Goal: Complete application form

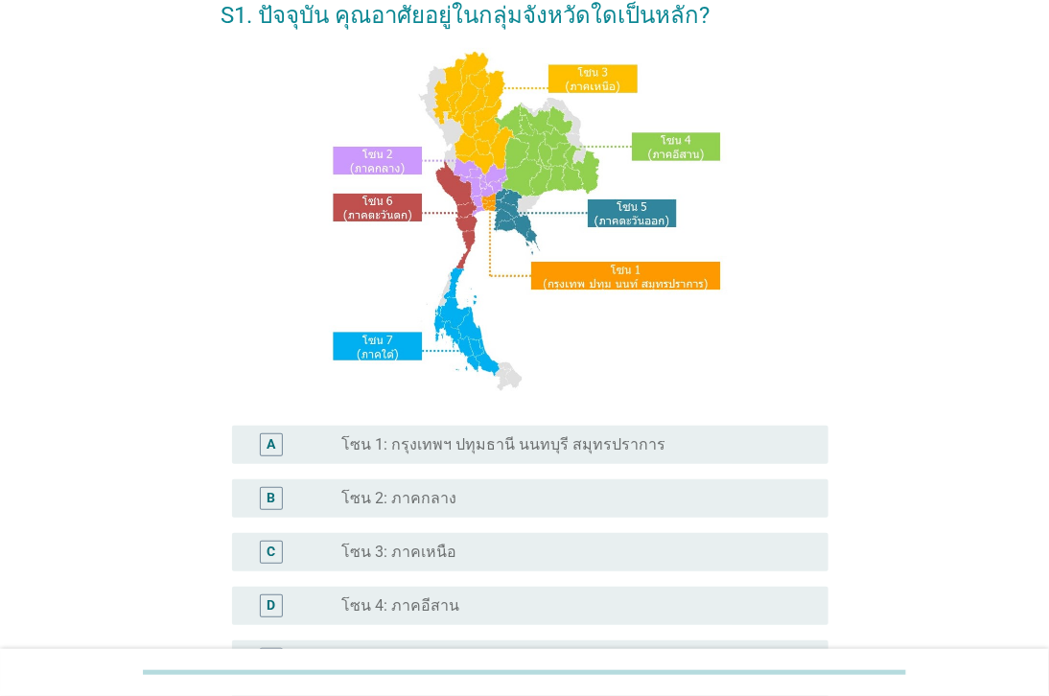
scroll to position [213, 0]
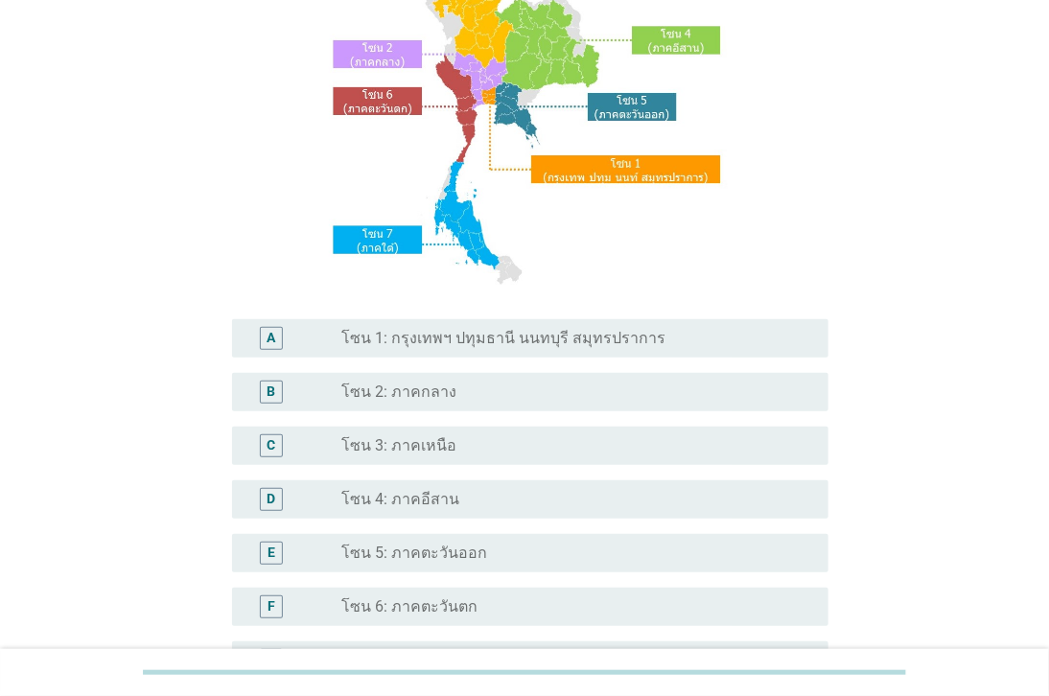
click at [376, 444] on label "โซน 3: ภาคเหนือ" at bounding box center [399, 445] width 115 height 19
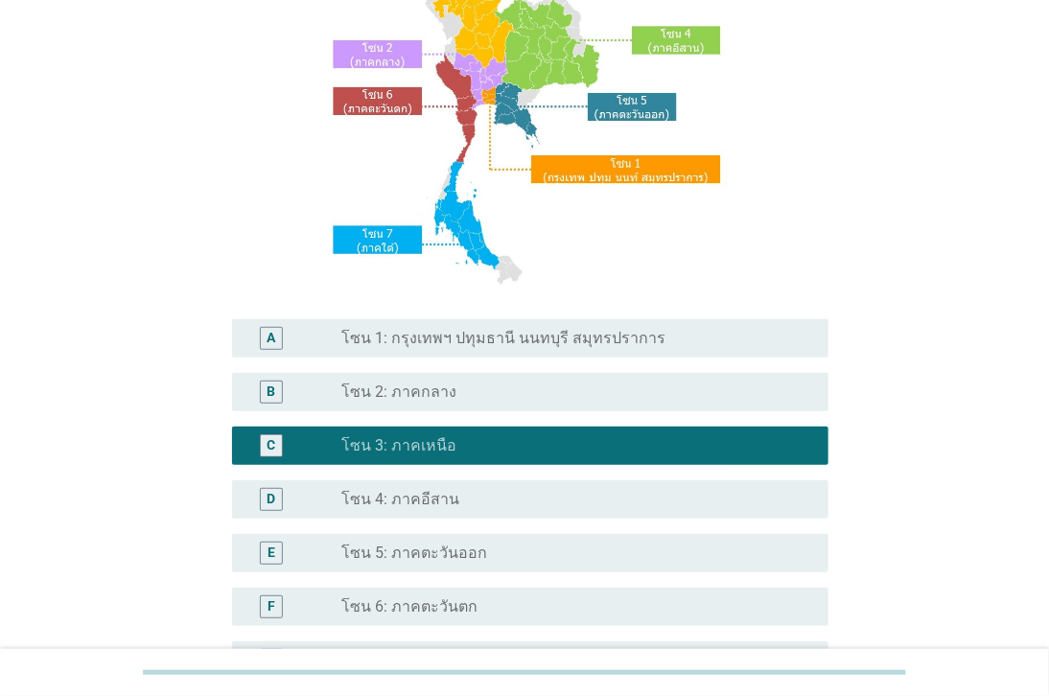
scroll to position [426, 0]
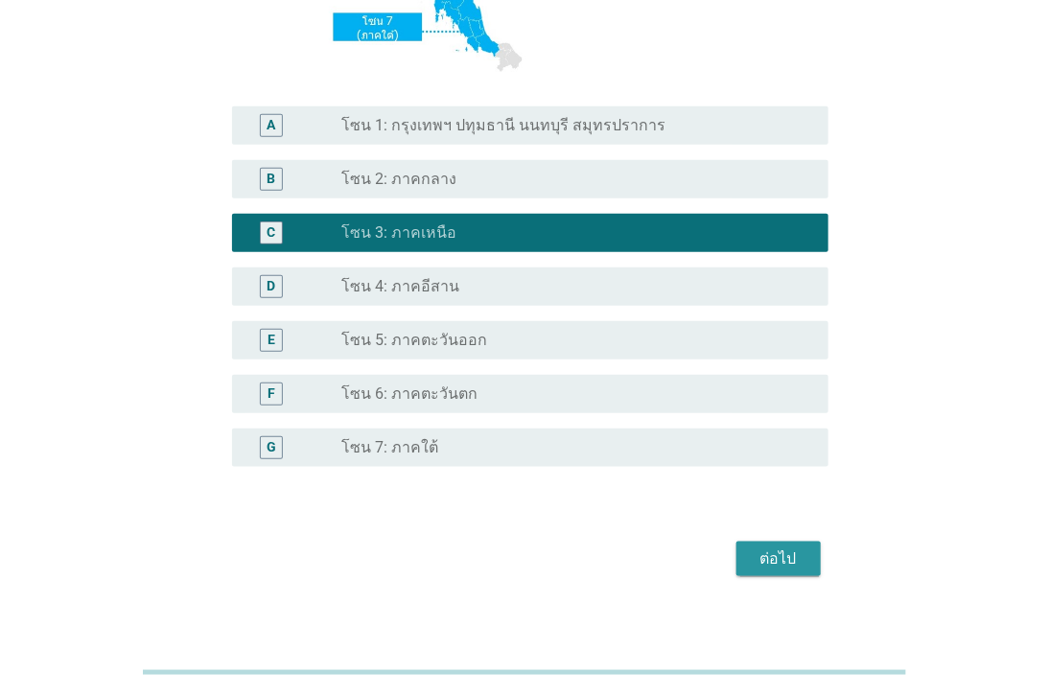
click at [790, 557] on div "ต่อไป" at bounding box center [778, 558] width 54 height 23
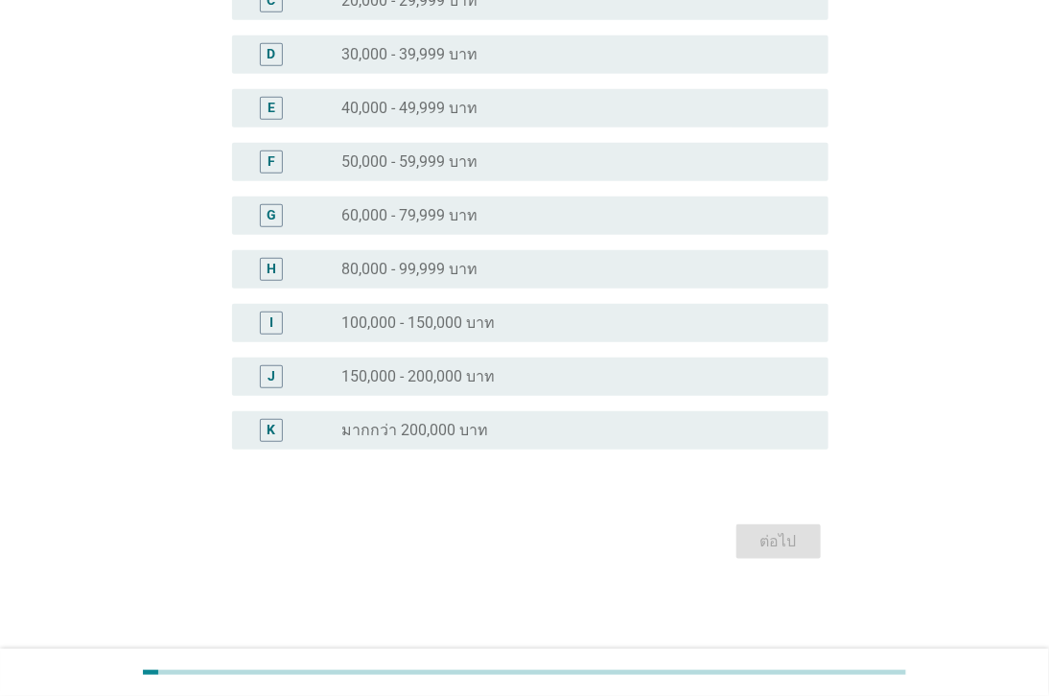
scroll to position [0, 0]
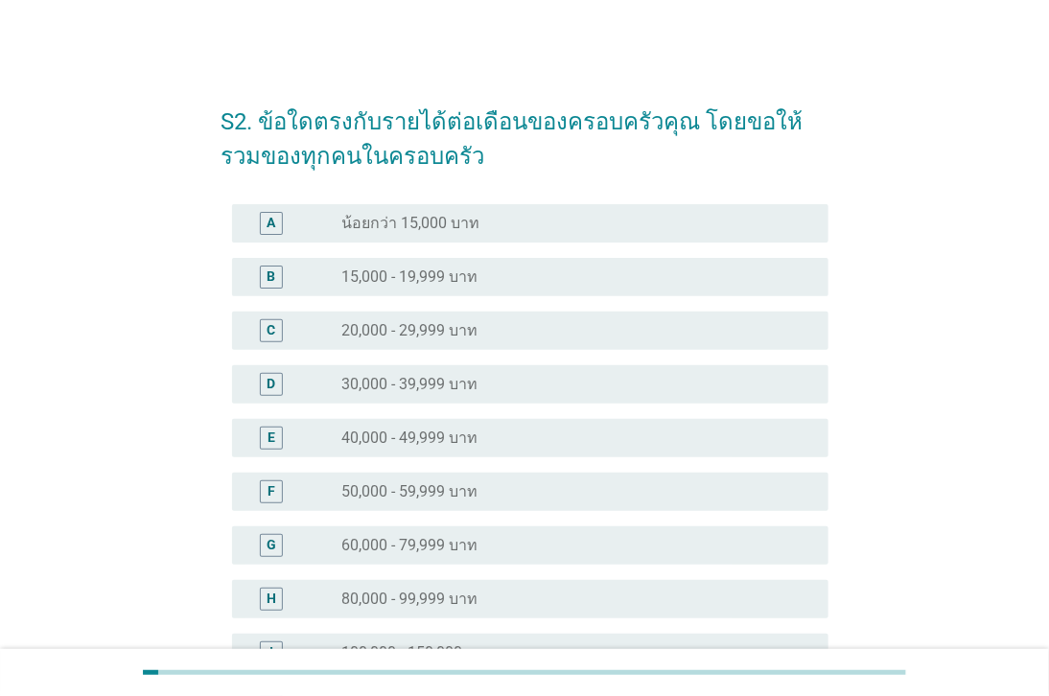
click at [435, 327] on label "20,000 - 29,999 บาท" at bounding box center [410, 330] width 136 height 19
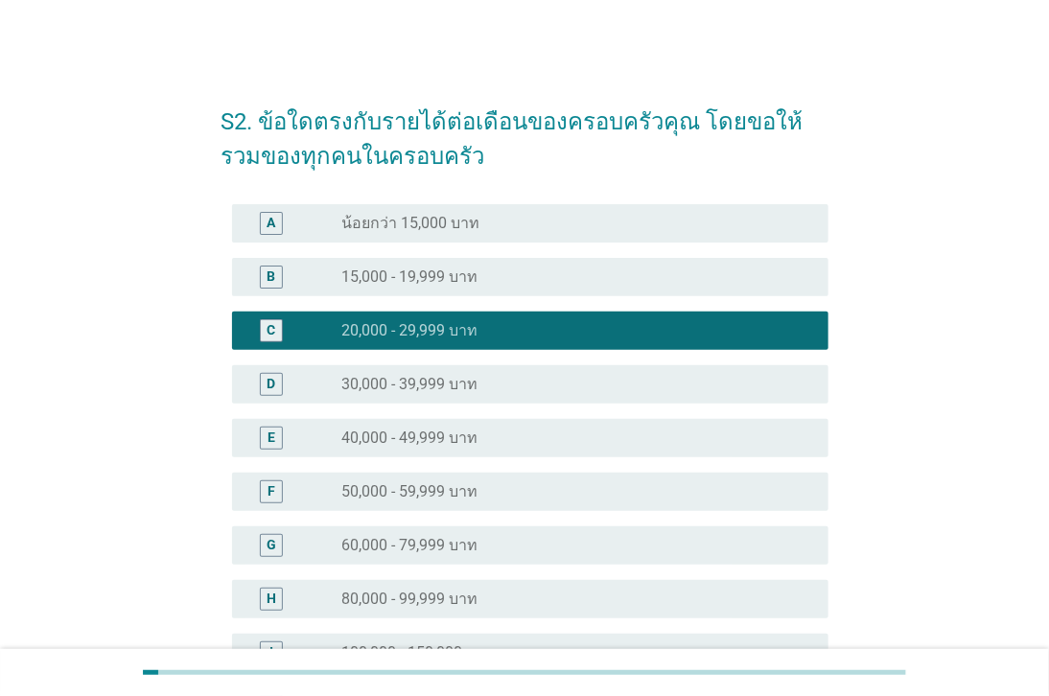
scroll to position [319, 0]
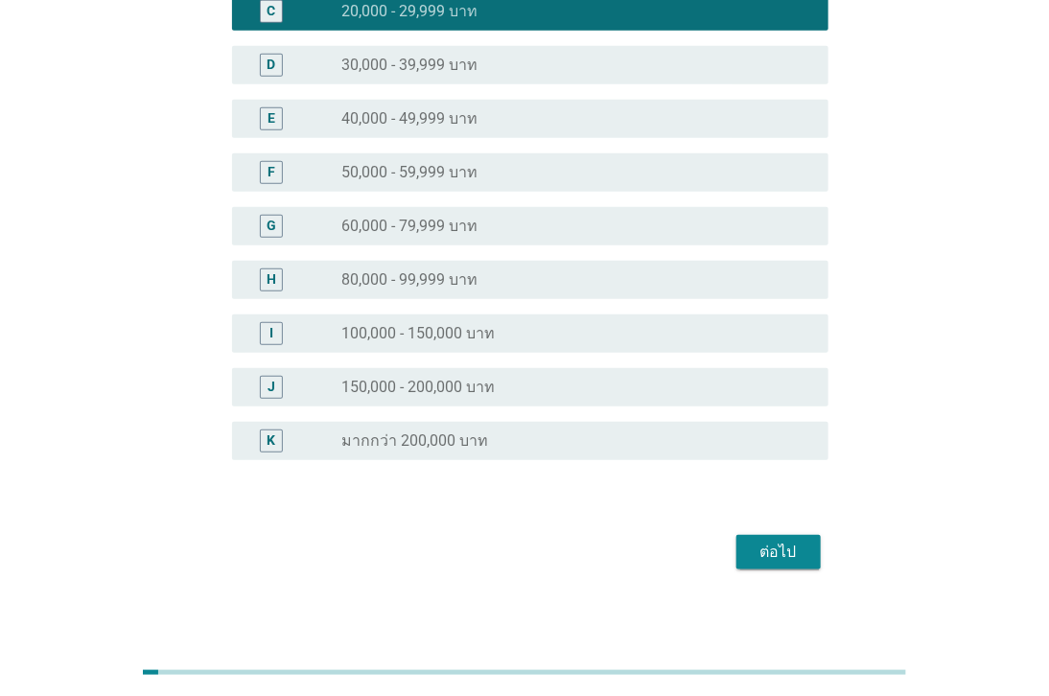
click at [745, 535] on button "ต่อไป" at bounding box center [778, 552] width 84 height 35
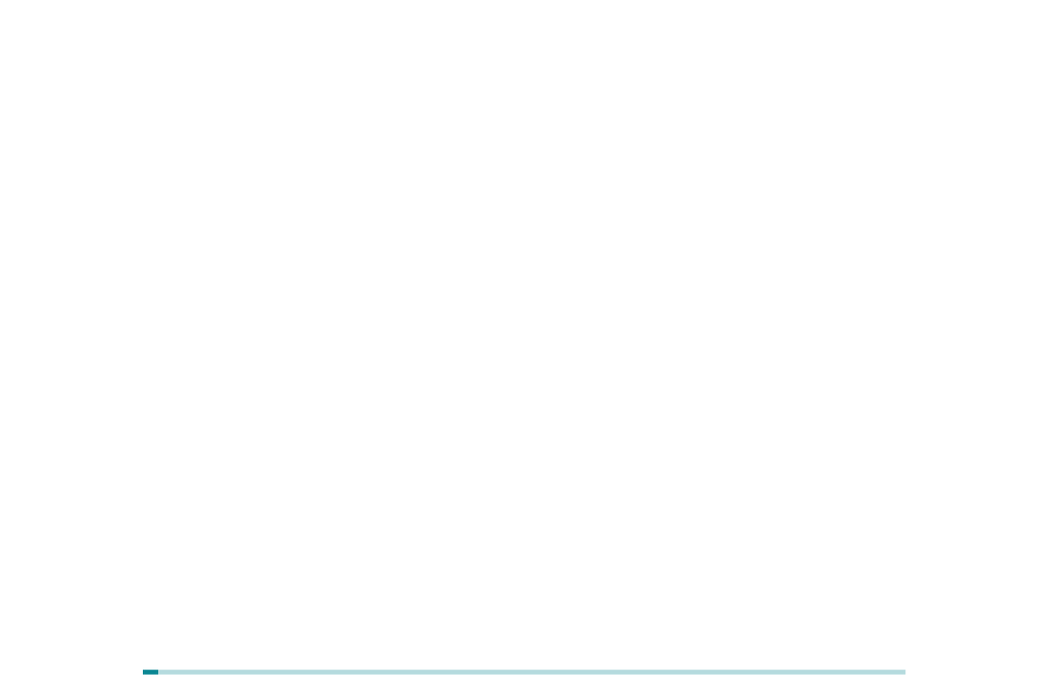
scroll to position [0, 0]
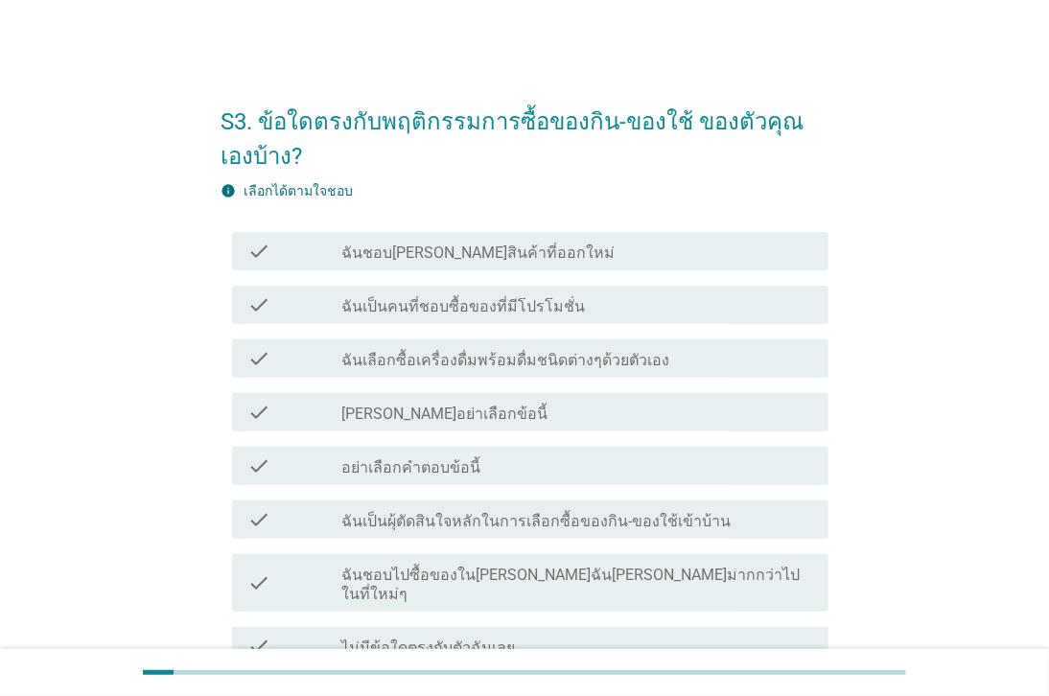
click at [583, 255] on div "check_box_outline_blank ฉันชอบ[PERSON_NAME]สินค้าที่ออกใหม่" at bounding box center [577, 251] width 471 height 23
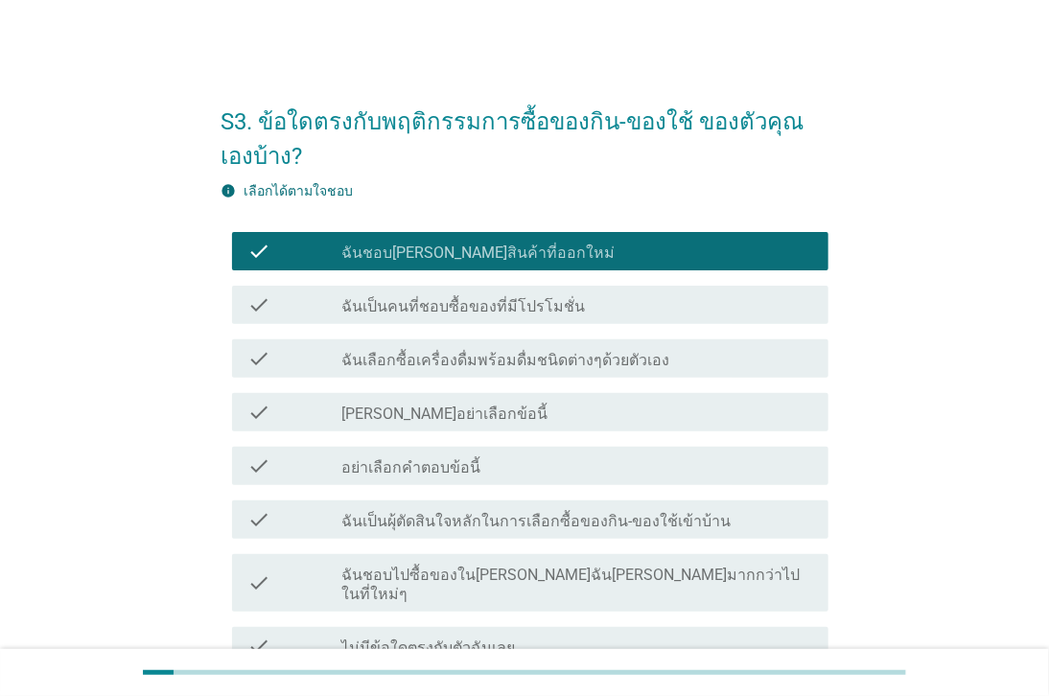
click at [595, 309] on div "check_box_outline_blank ฉันเป็นคนที่ชอบซื้อของที่มีโปรโมชั่น" at bounding box center [577, 304] width 471 height 23
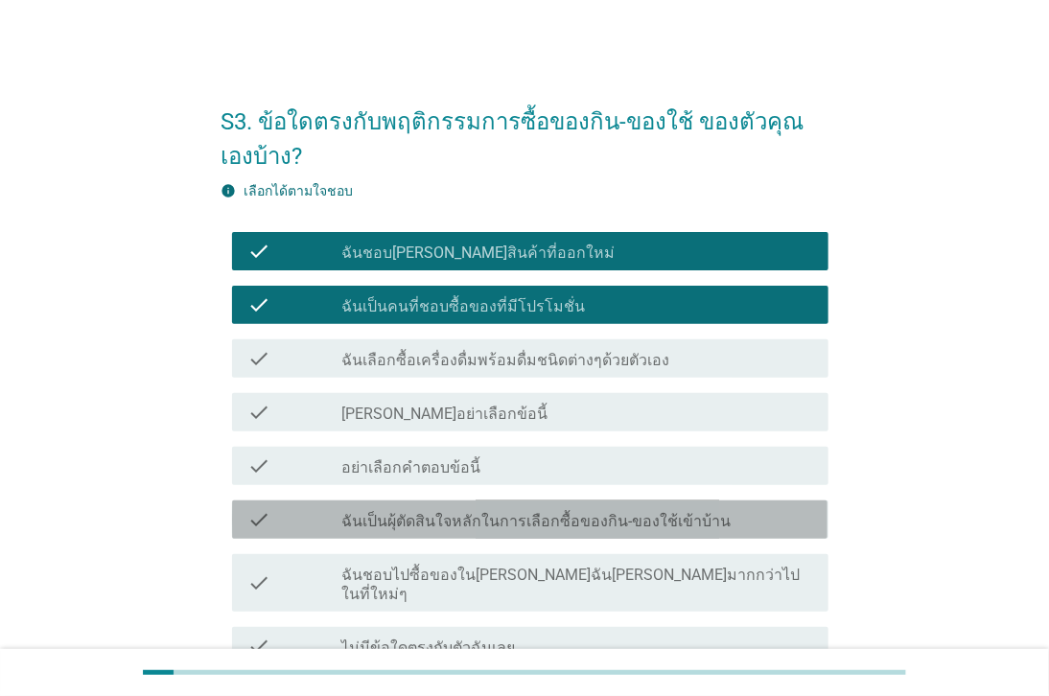
click at [616, 518] on label "ฉันเป็นผุ้ตัดสินใจหลักในการเลือกซื้อของกิน-ของใช้เข้าบ้าน" at bounding box center [536, 521] width 389 height 19
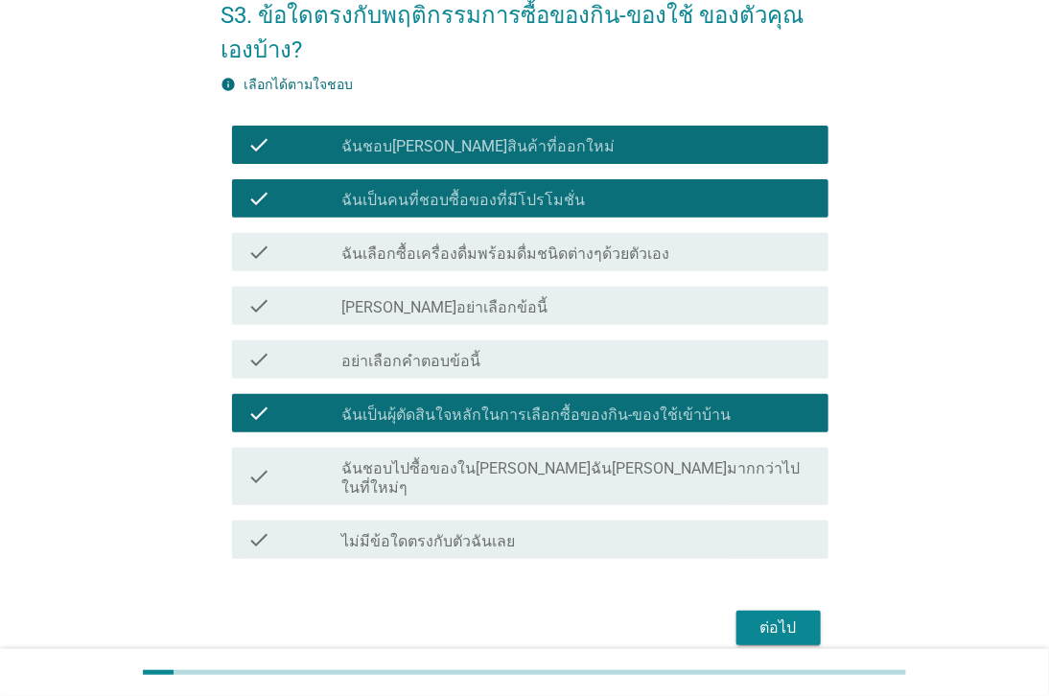
scroll to position [173, 0]
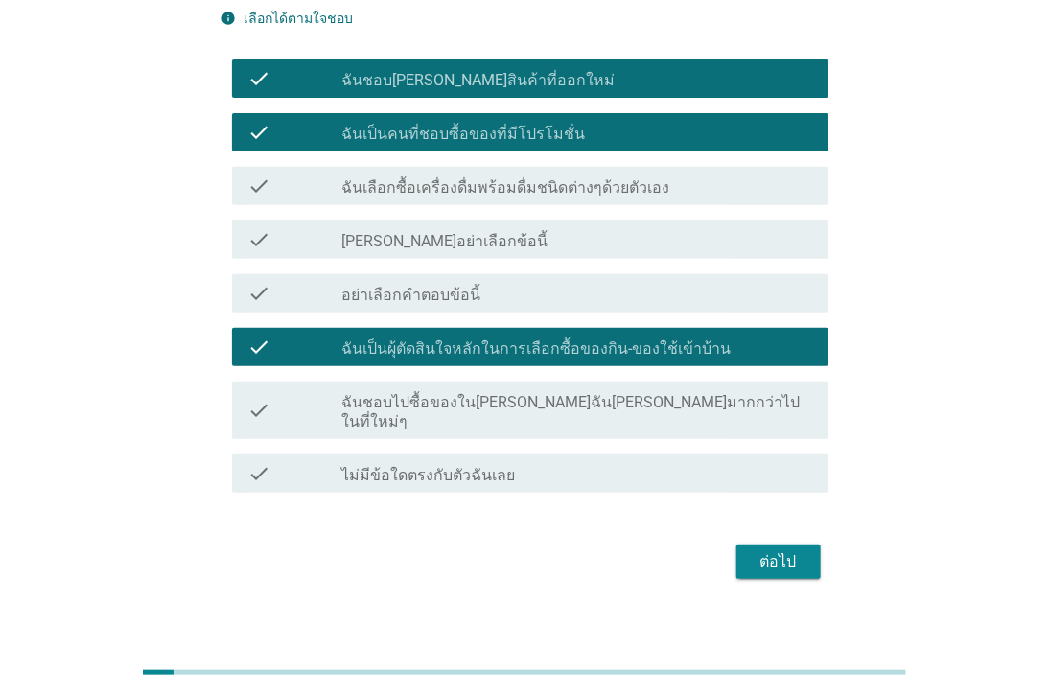
click at [758, 550] on div "ต่อไป" at bounding box center [778, 561] width 54 height 23
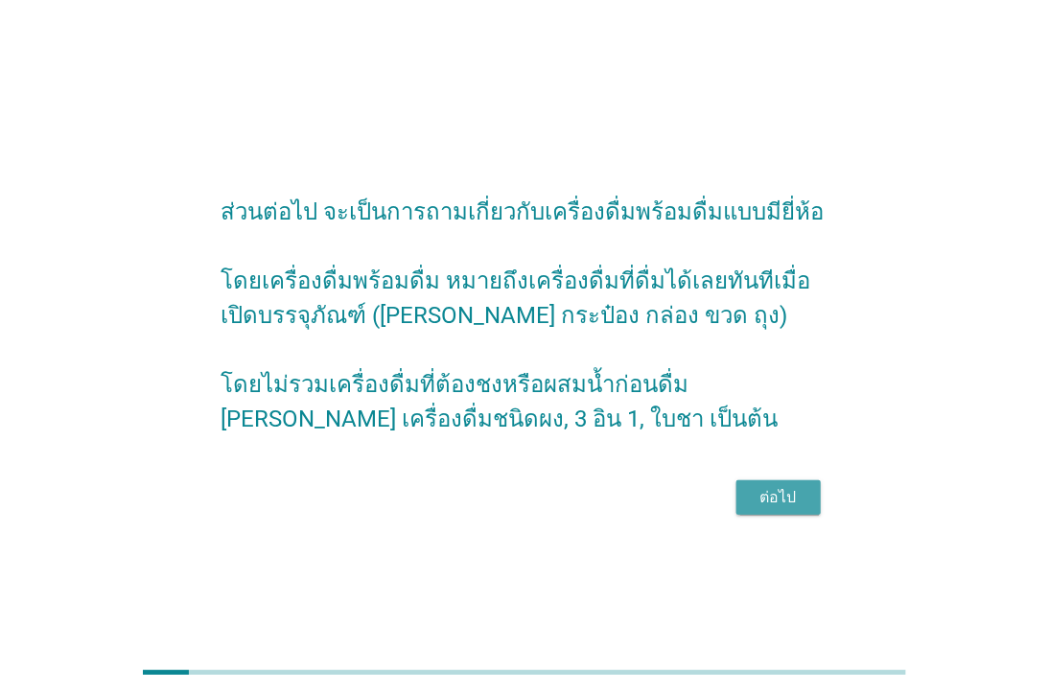
click at [754, 509] on div "ต่อไป" at bounding box center [778, 497] width 54 height 23
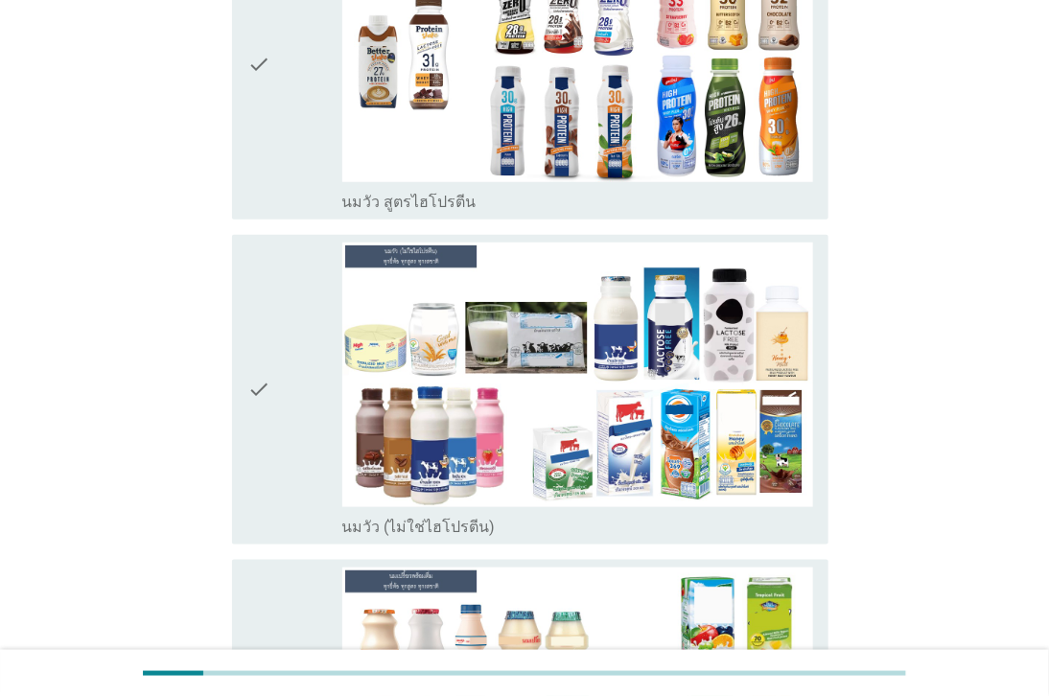
scroll to position [532, 0]
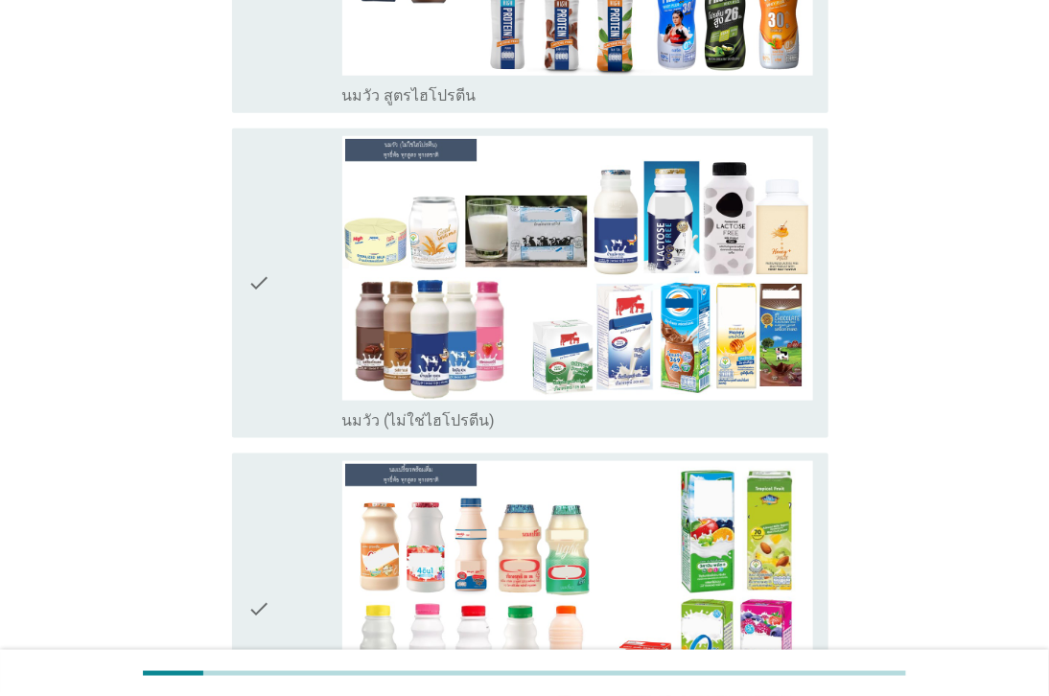
click at [302, 324] on div "check" at bounding box center [294, 283] width 94 height 294
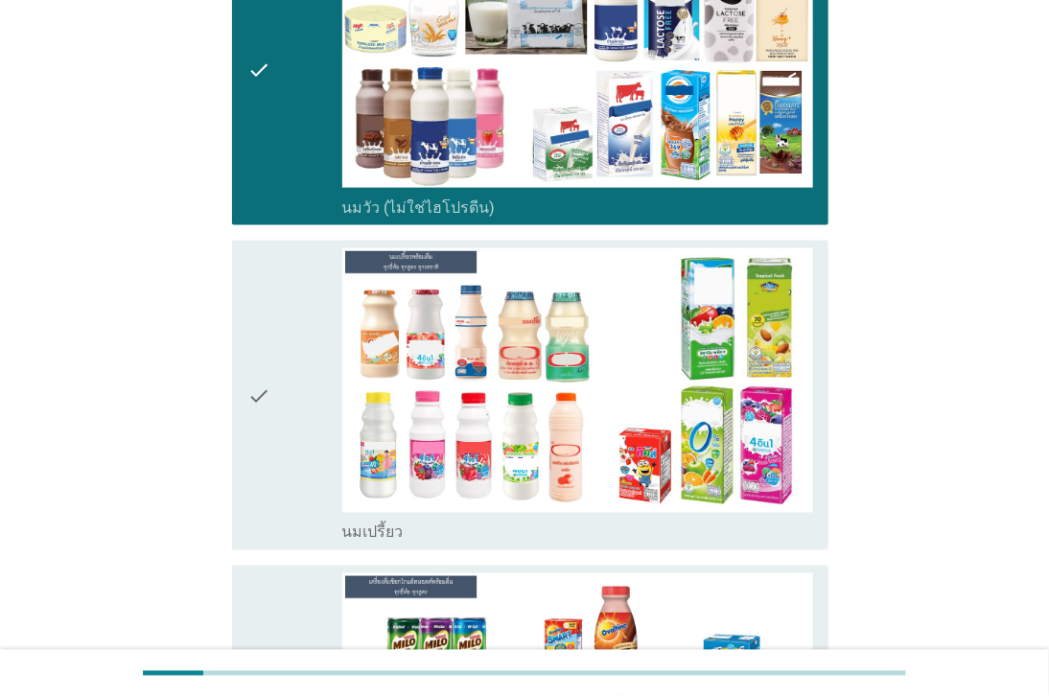
scroll to position [851, 0]
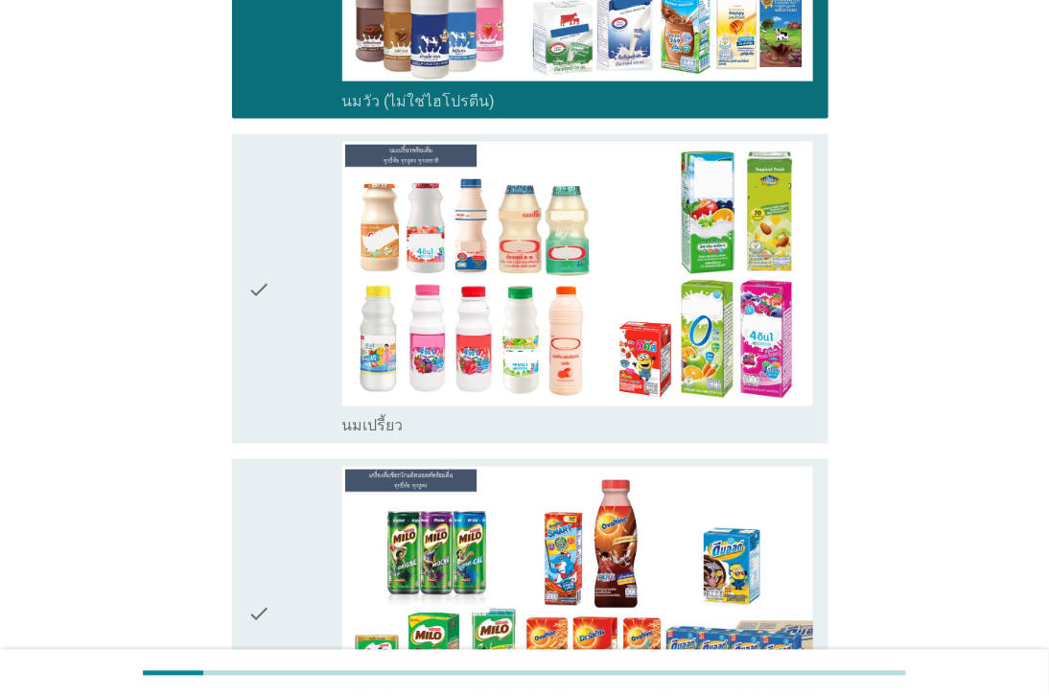
click at [335, 332] on div "check" at bounding box center [294, 289] width 94 height 294
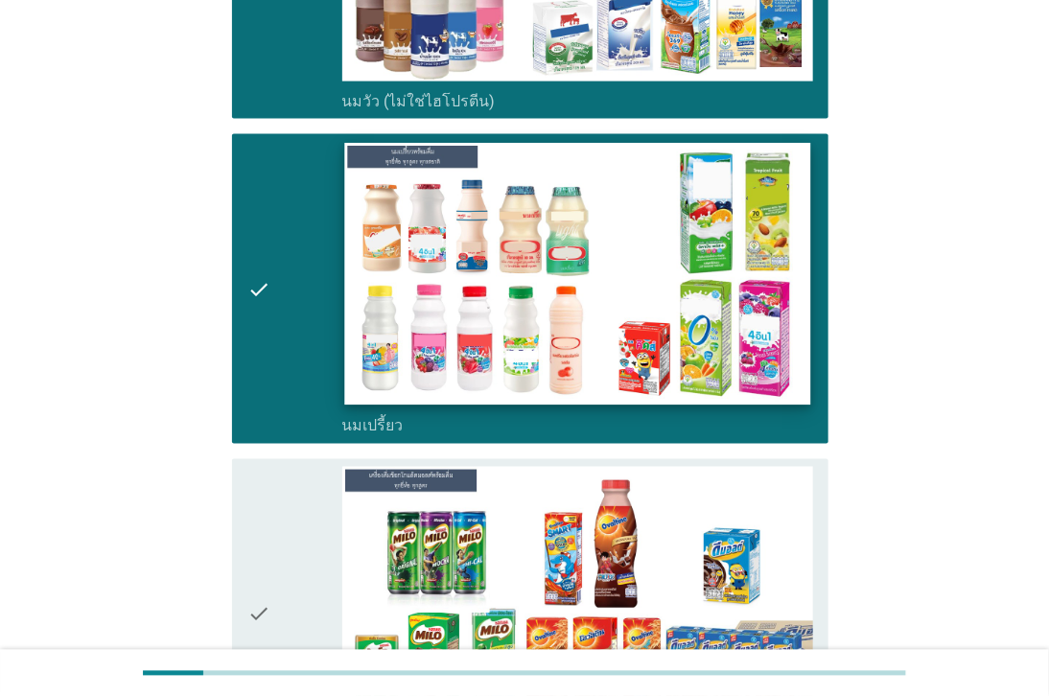
scroll to position [1171, 0]
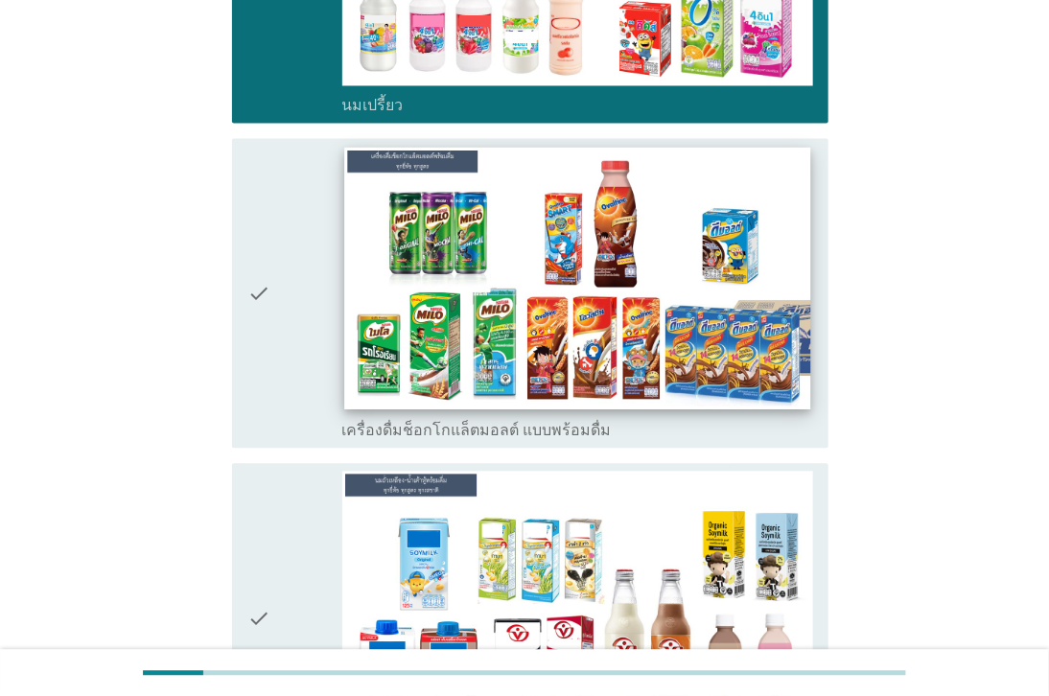
click at [342, 342] on div "check_box_outline_blank เครื่องดื่มช็อกโกแล็ตมอลต์ แบบพร้อมดื่ม" at bounding box center [577, 294] width 471 height 294
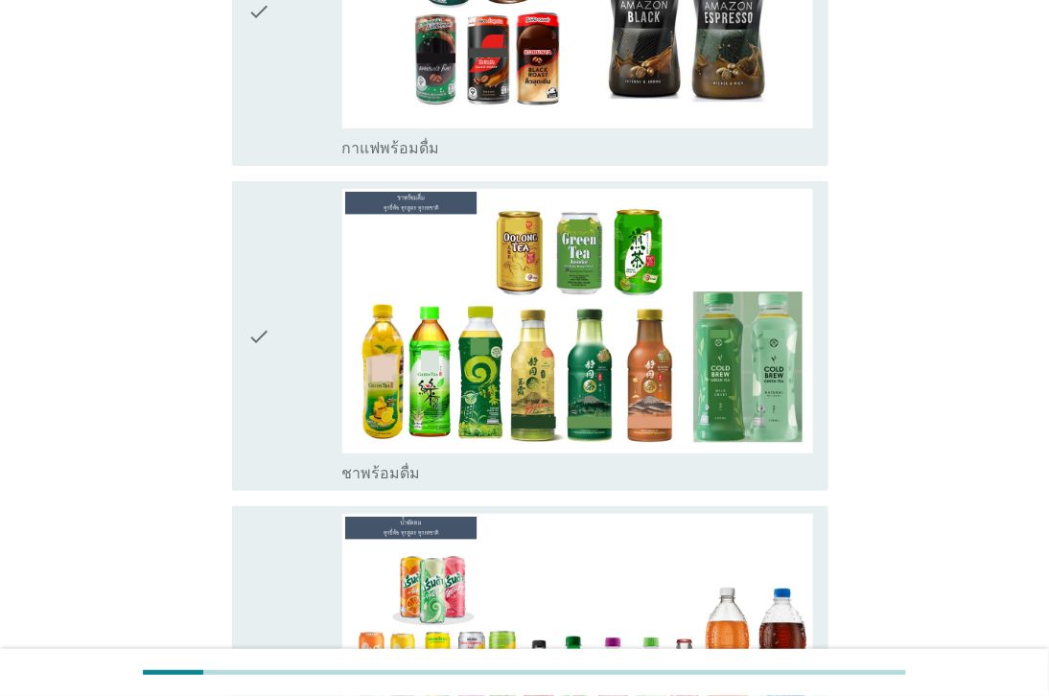
scroll to position [2662, 0]
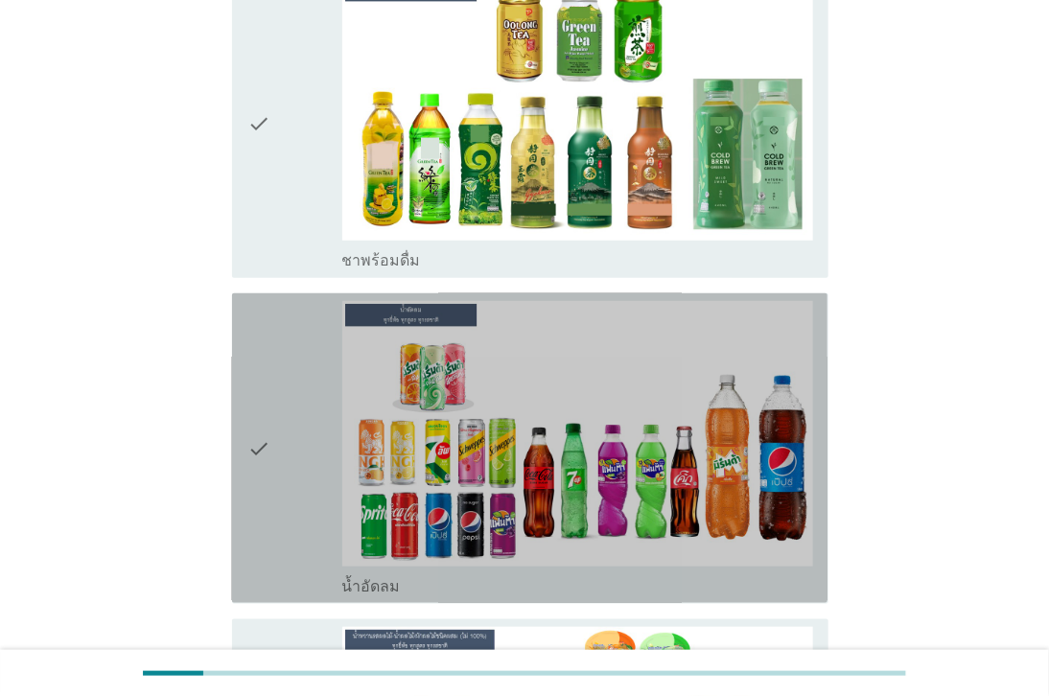
click at [302, 399] on div "check" at bounding box center [294, 448] width 94 height 294
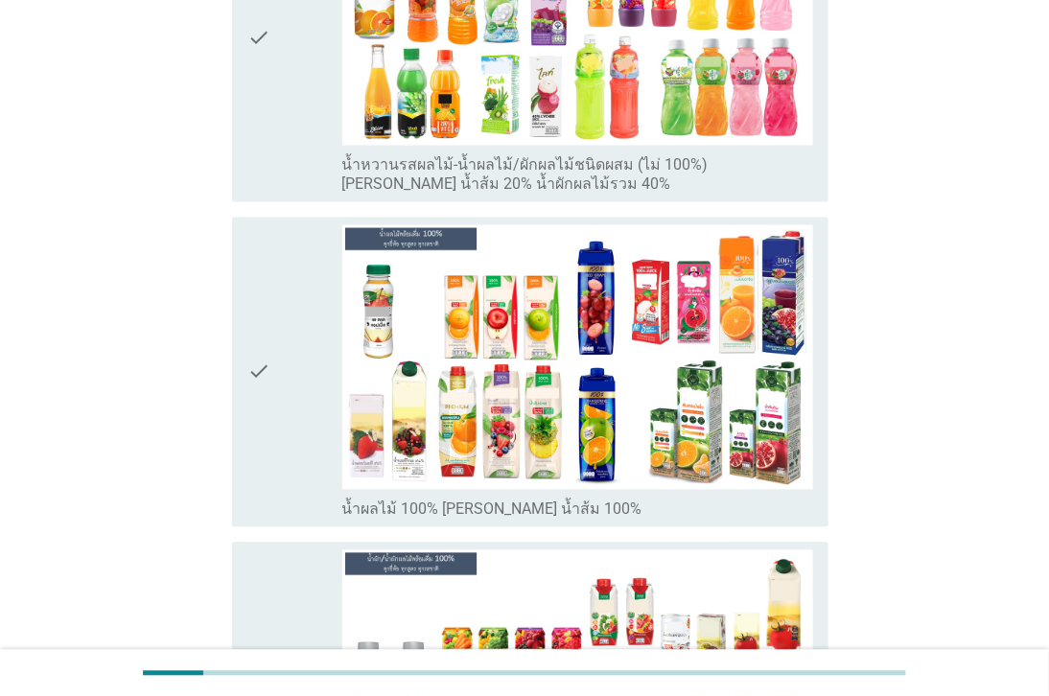
scroll to position [3301, 0]
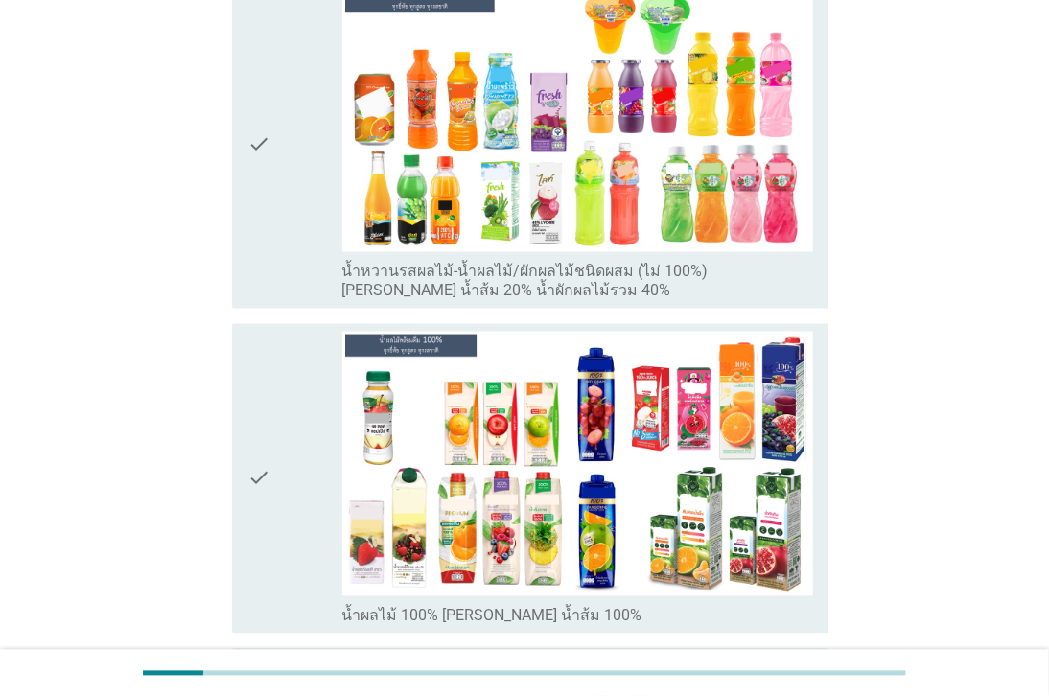
click at [274, 235] on div "check" at bounding box center [294, 144] width 94 height 313
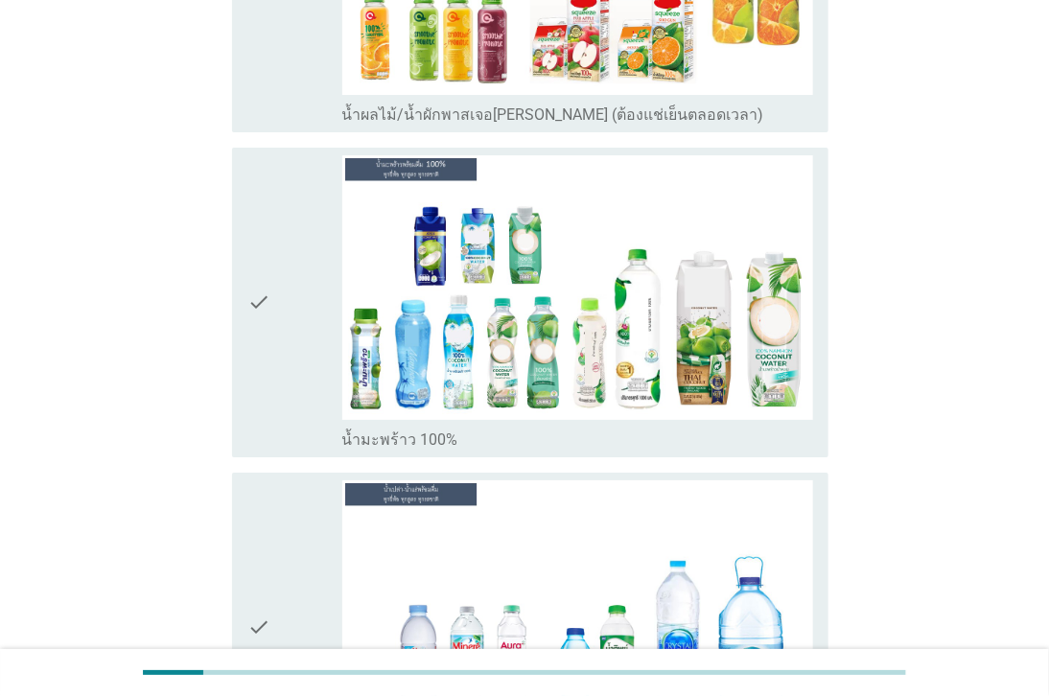
scroll to position [4792, 0]
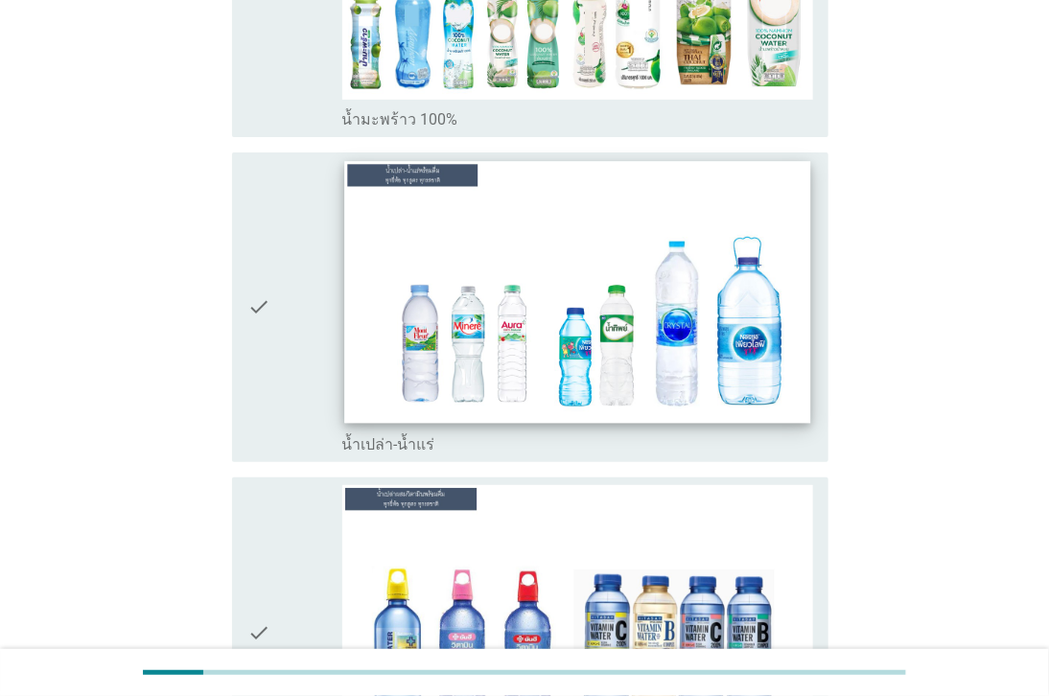
click at [604, 335] on img at bounding box center [577, 292] width 466 height 262
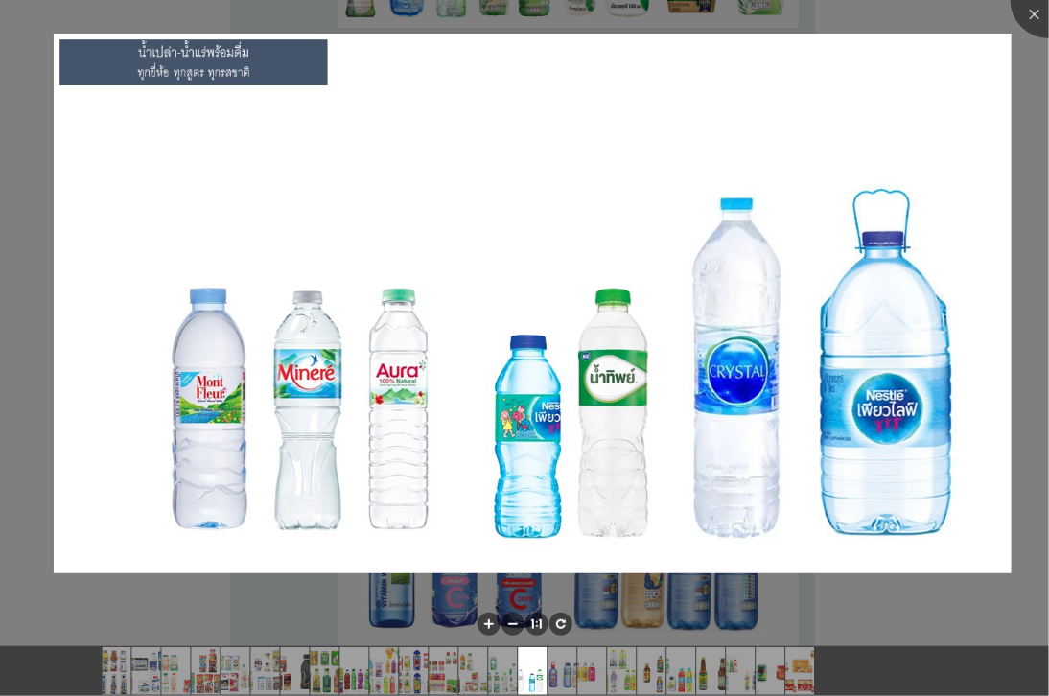
click at [73, 579] on div at bounding box center [524, 348] width 1049 height 696
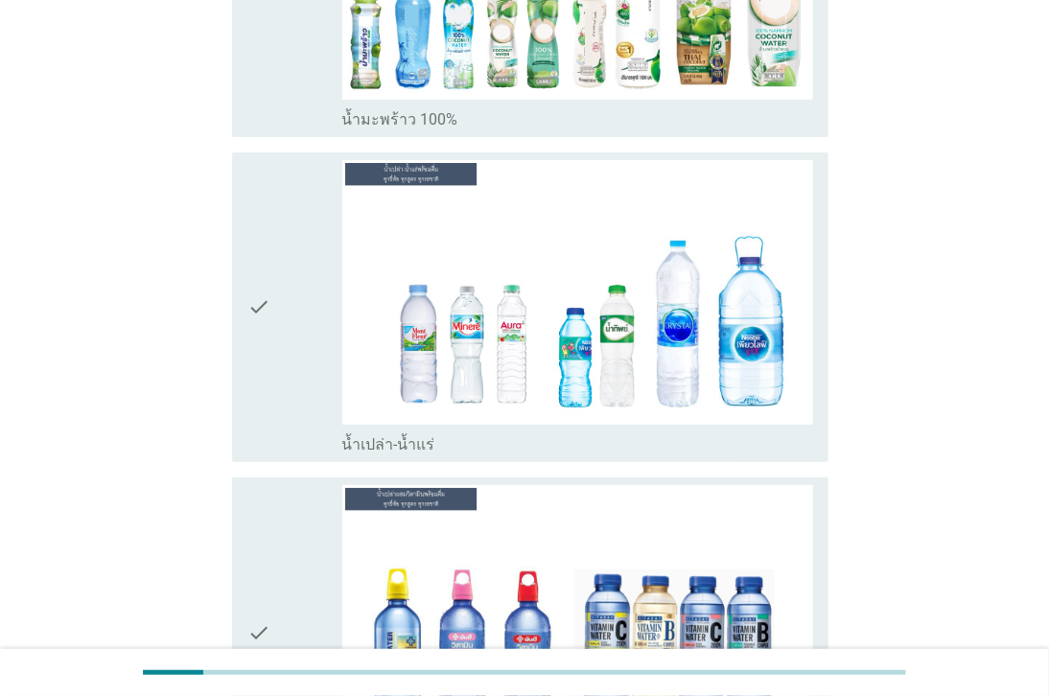
click at [275, 313] on div "check" at bounding box center [294, 307] width 94 height 294
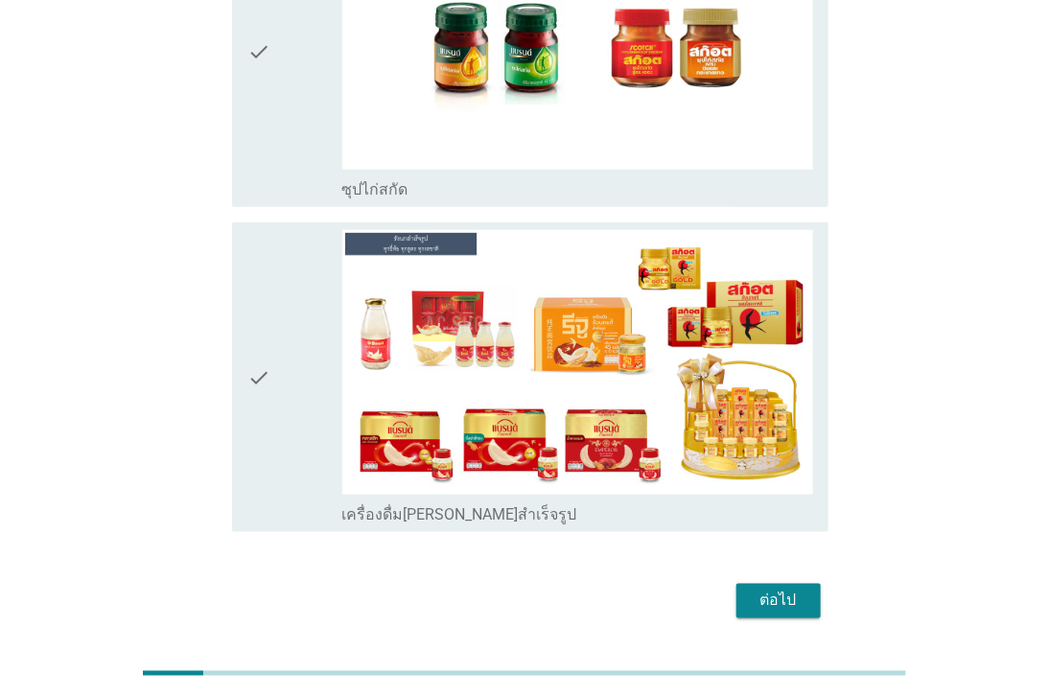
scroll to position [7679, 0]
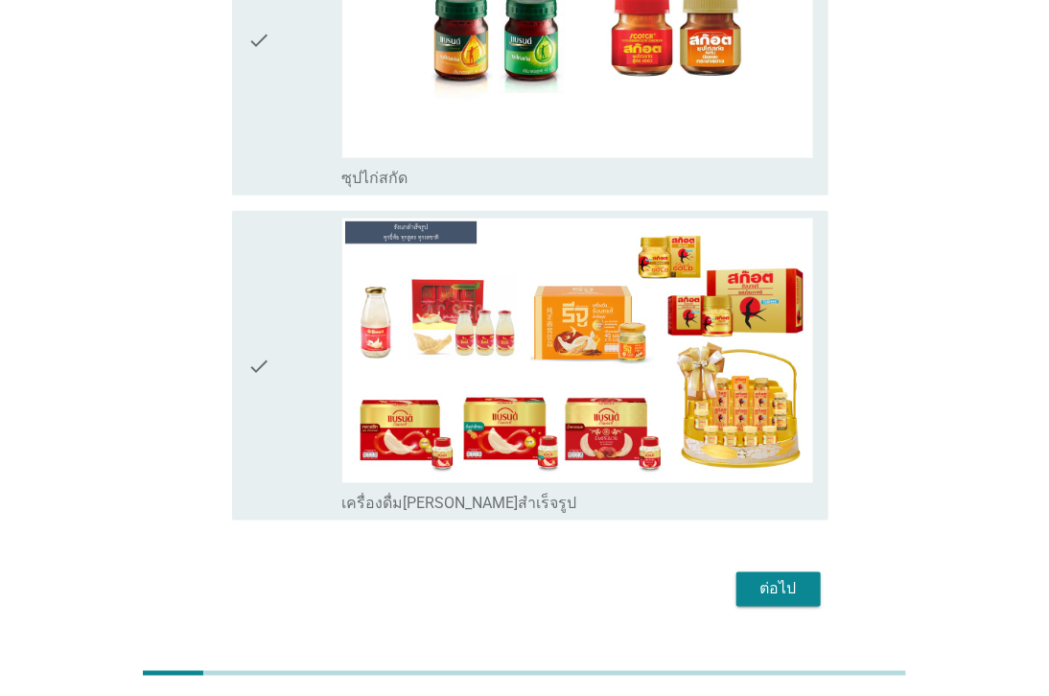
click at [774, 578] on div "ต่อไป" at bounding box center [778, 589] width 54 height 23
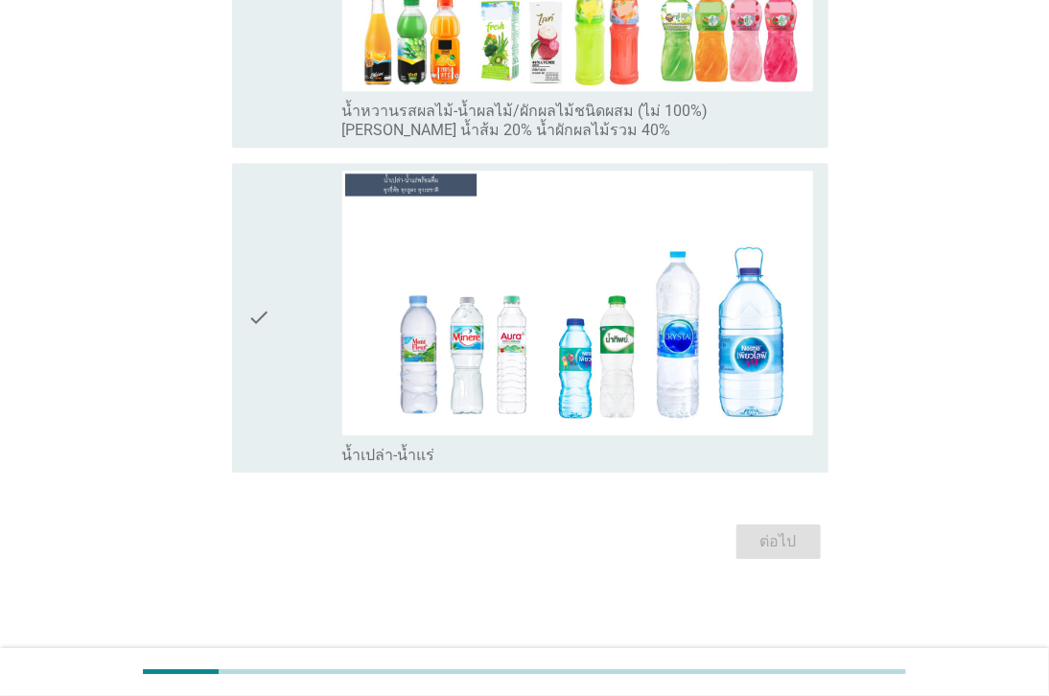
scroll to position [0, 0]
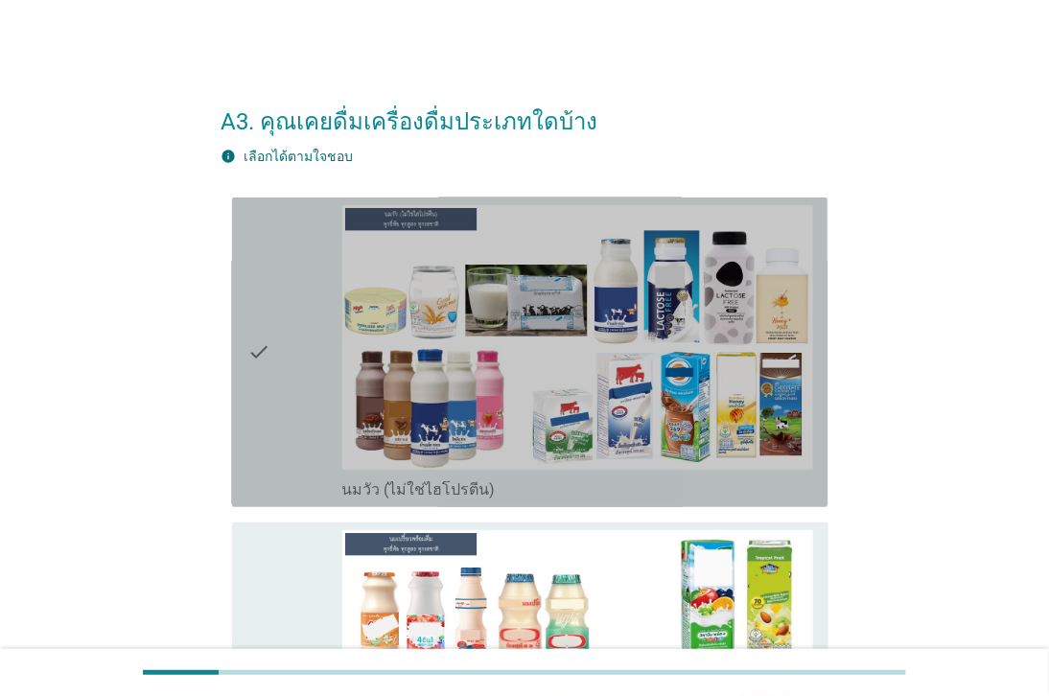
click at [278, 413] on div "check" at bounding box center [294, 352] width 94 height 294
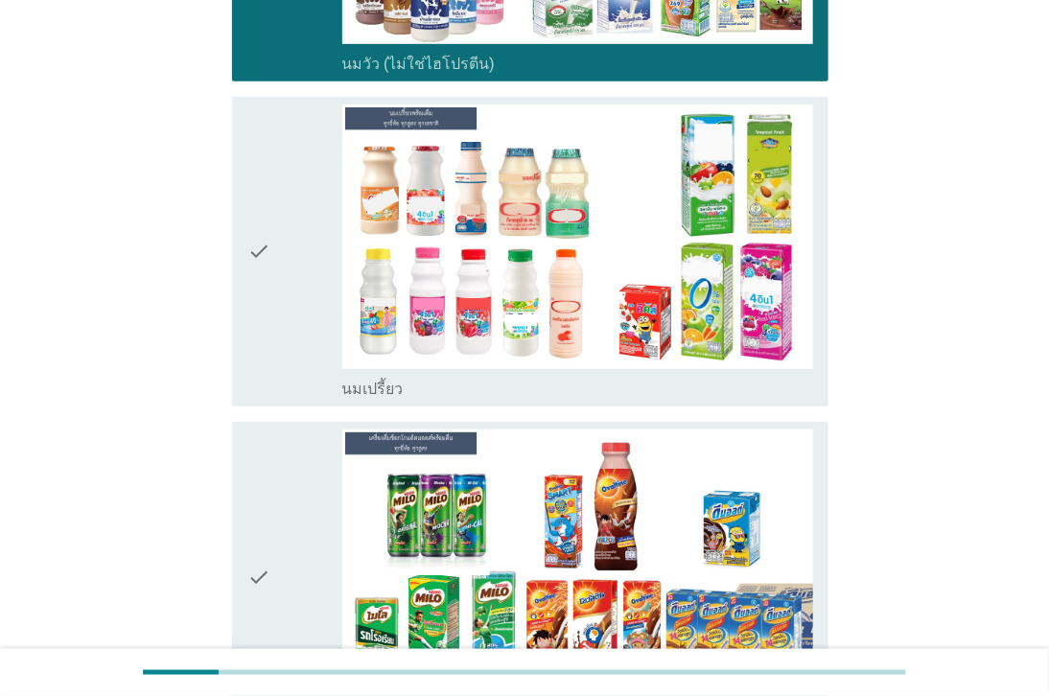
click at [270, 317] on icon "check" at bounding box center [258, 251] width 23 height 294
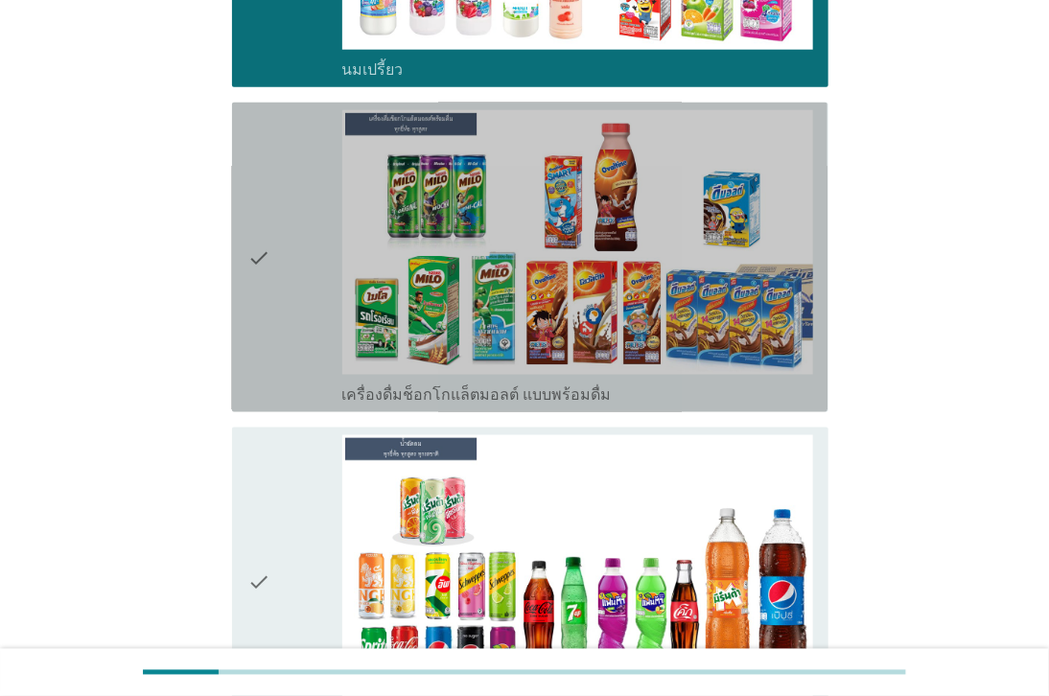
click at [269, 335] on icon "check" at bounding box center [258, 257] width 23 height 294
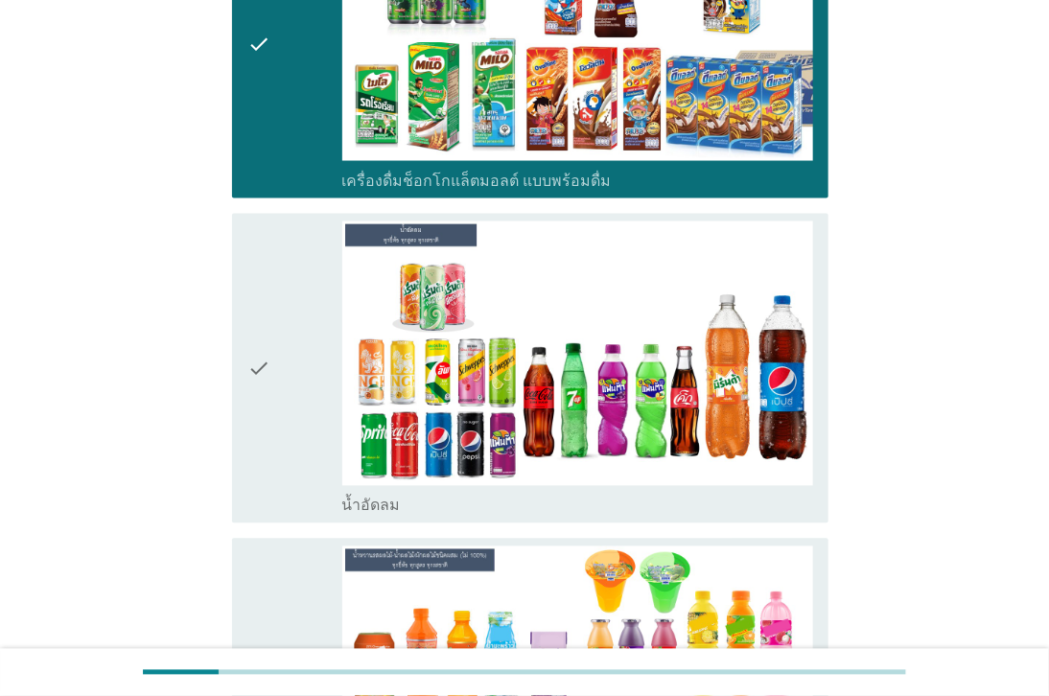
scroll to position [1065, 0]
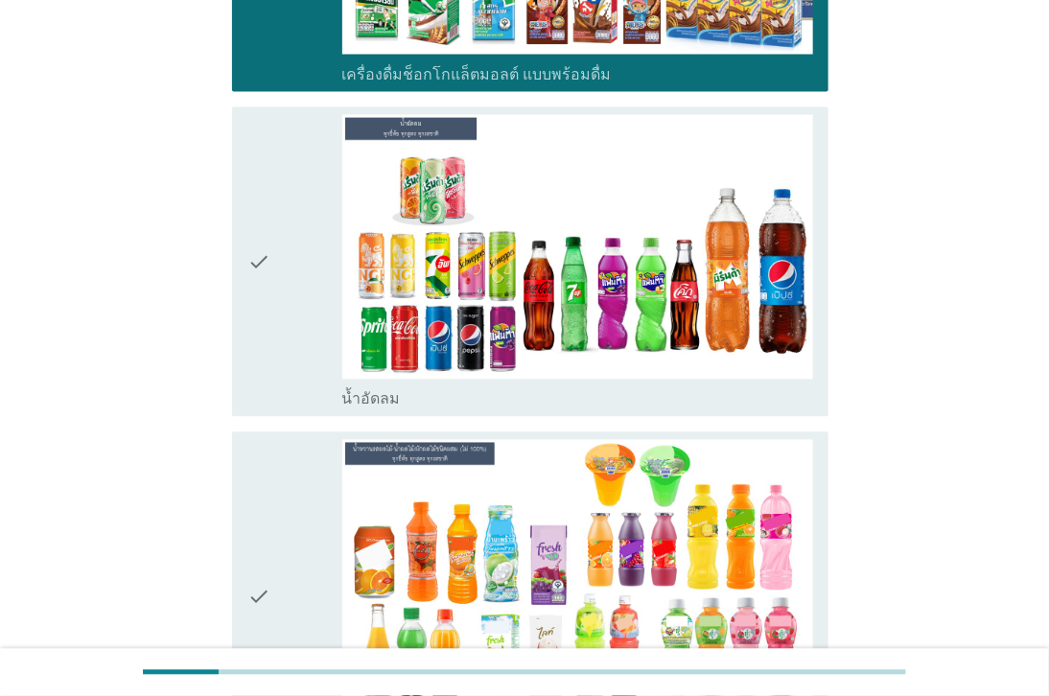
click at [270, 335] on icon "check" at bounding box center [258, 262] width 23 height 294
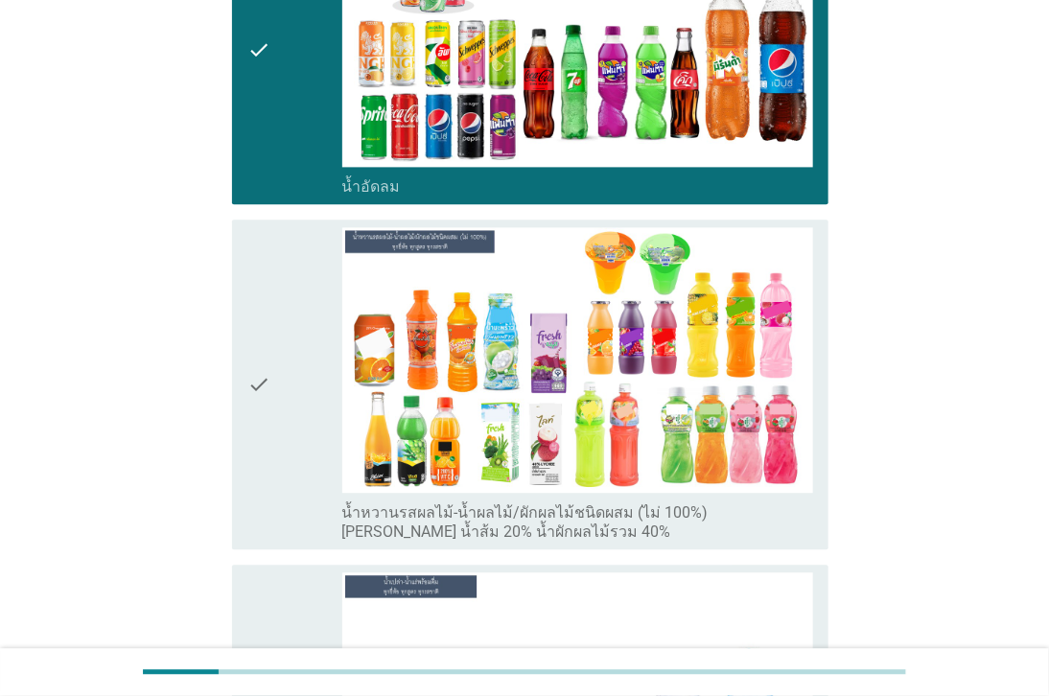
scroll to position [1384, 0]
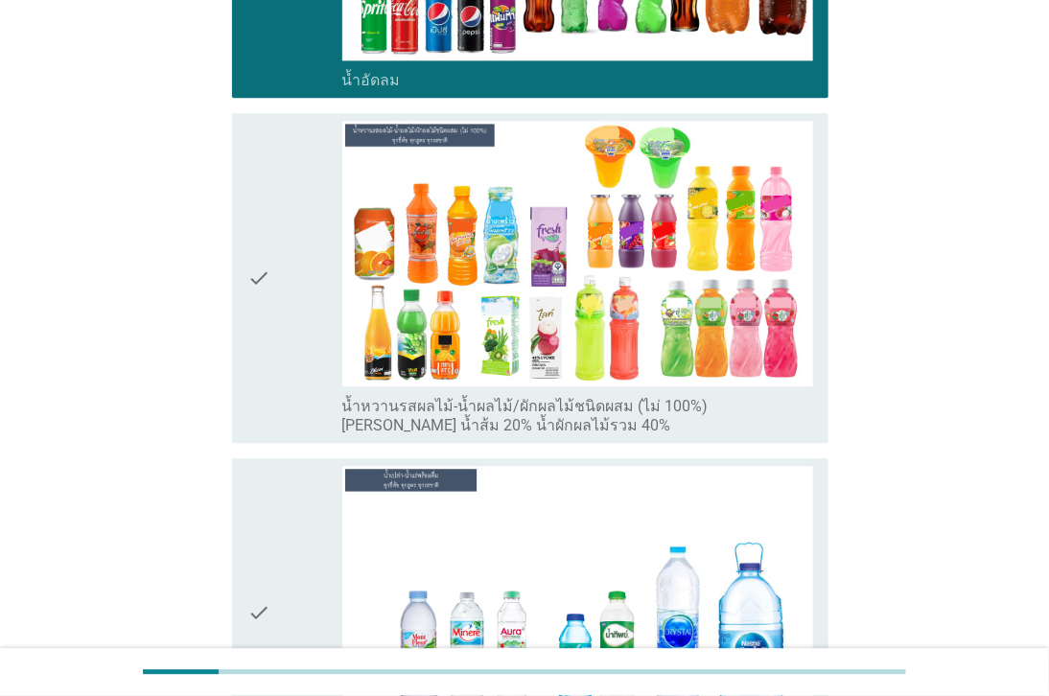
click at [270, 335] on icon "check" at bounding box center [258, 277] width 23 height 313
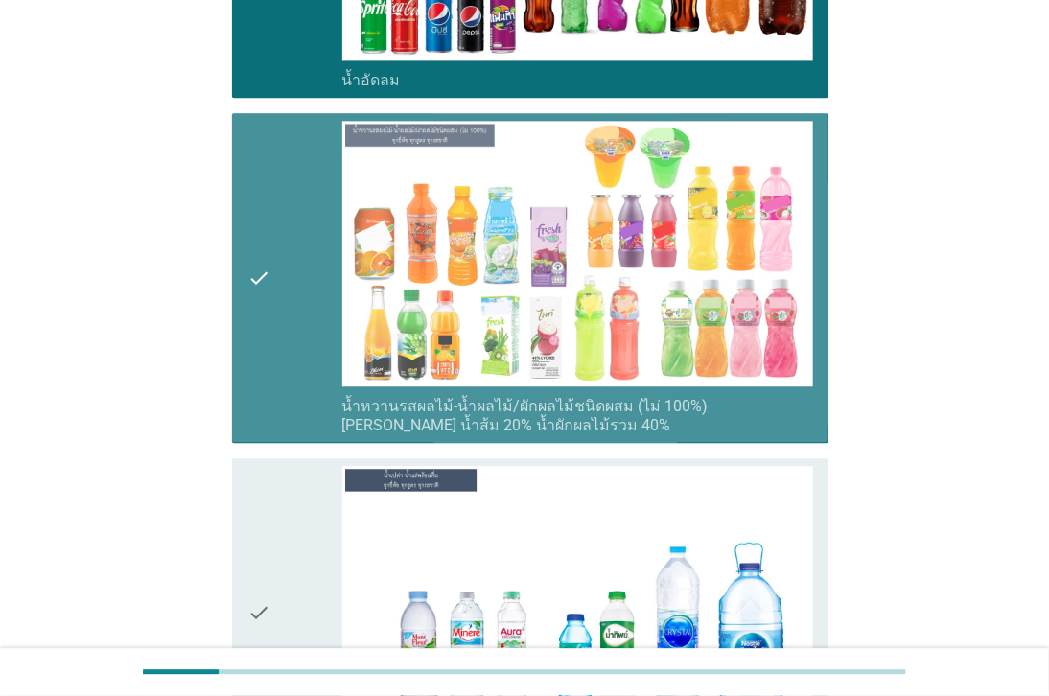
scroll to position [1681, 0]
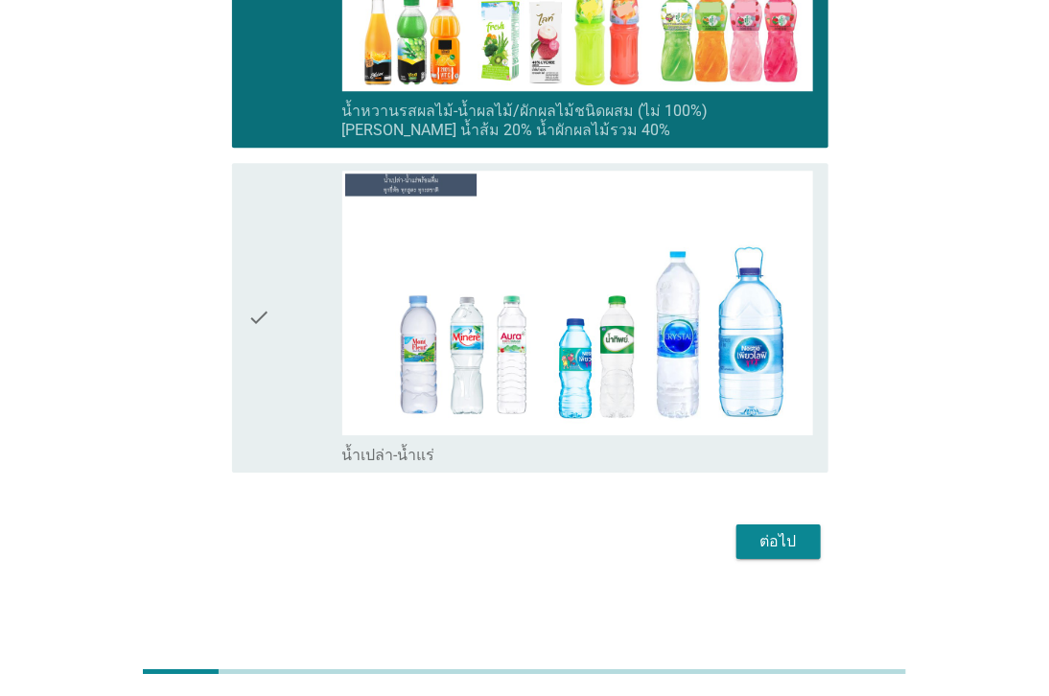
click at [270, 335] on icon "check" at bounding box center [258, 318] width 23 height 294
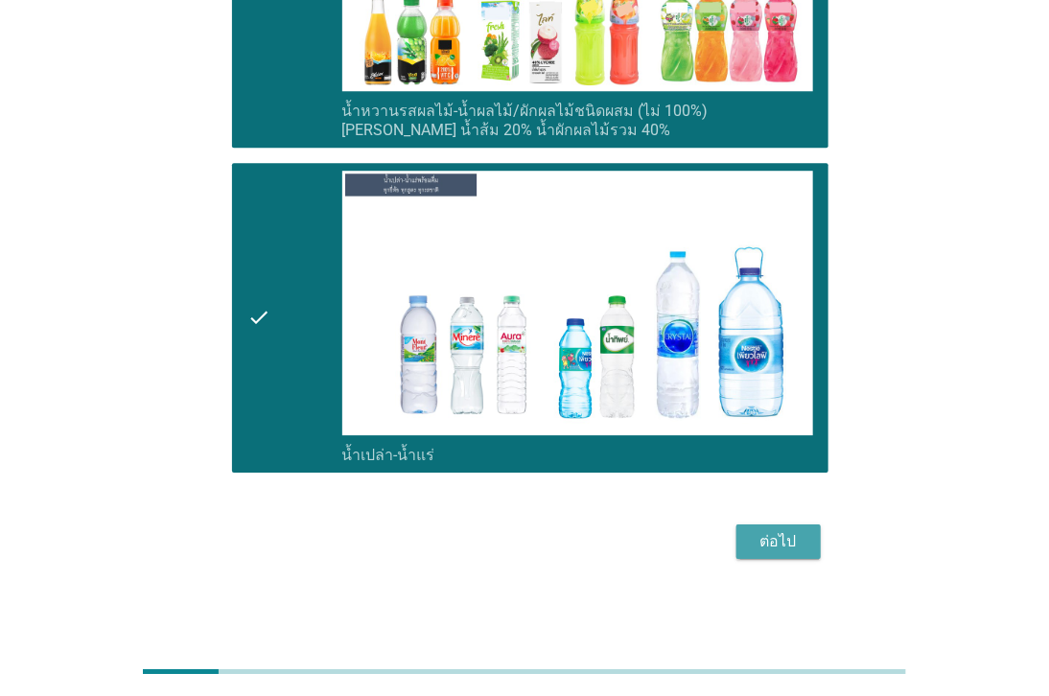
click at [782, 540] on div "ต่อไป" at bounding box center [778, 541] width 54 height 23
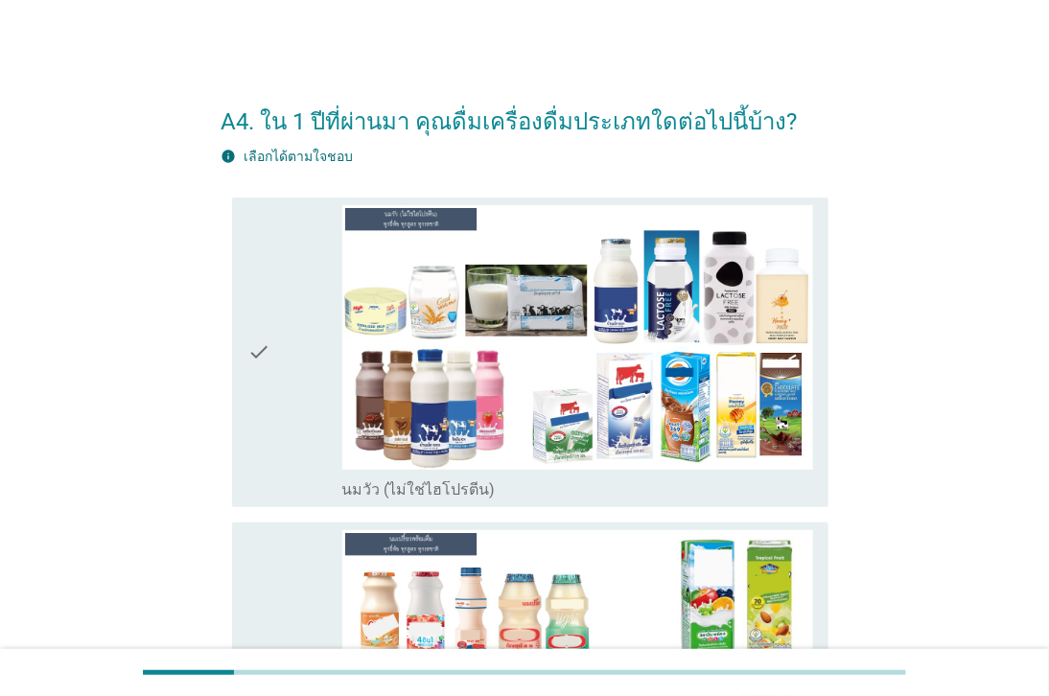
scroll to position [106, 0]
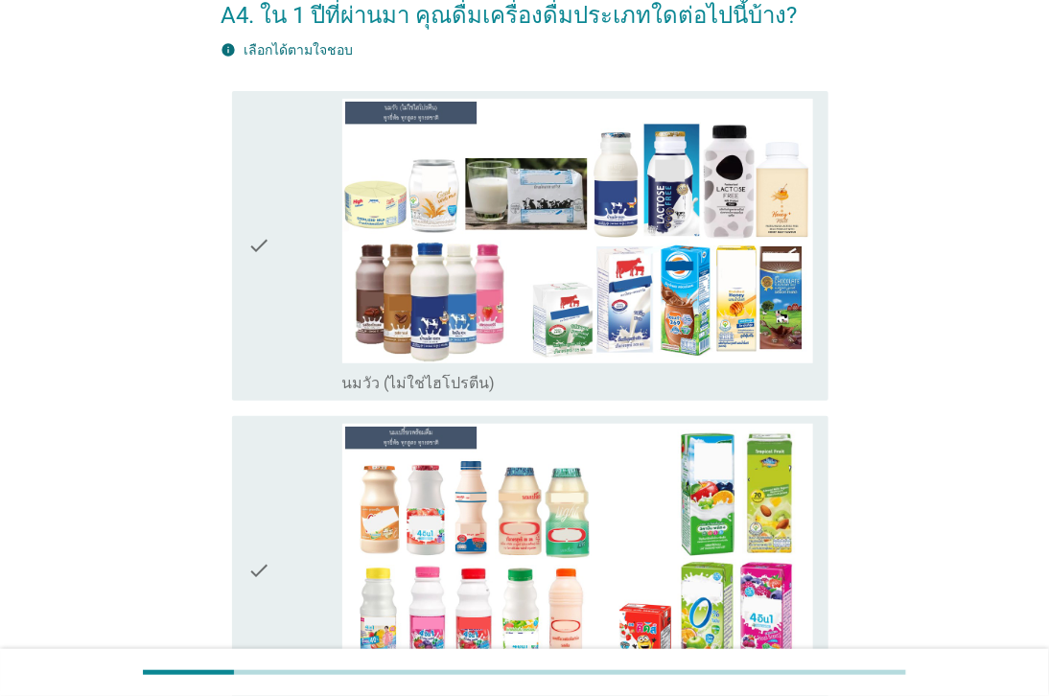
click at [313, 364] on div "check" at bounding box center [294, 246] width 94 height 294
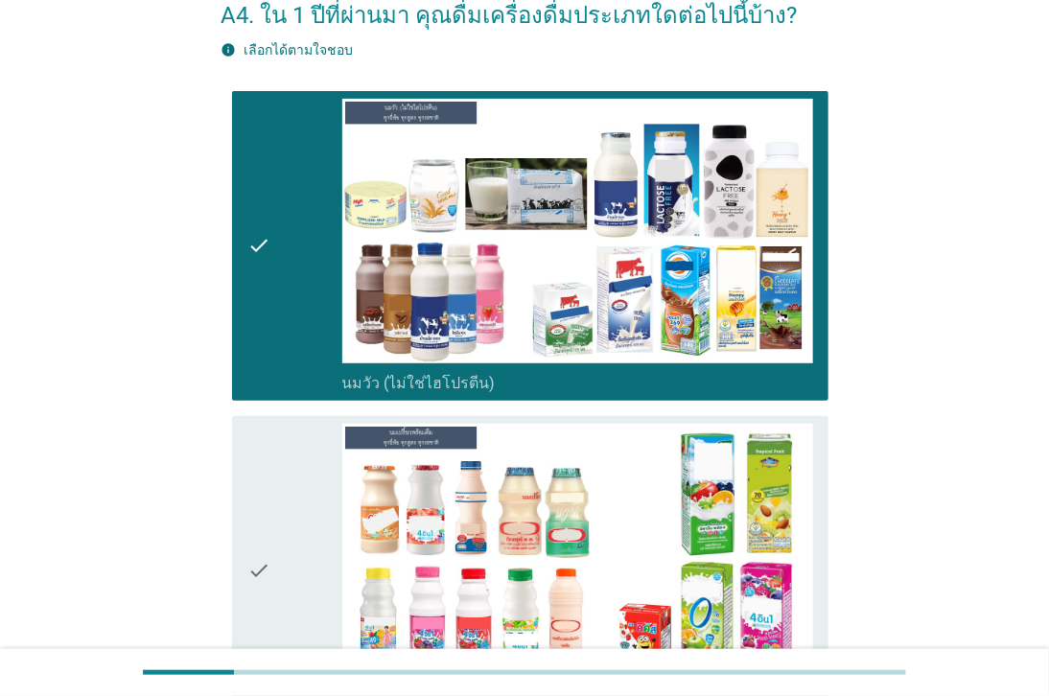
click at [276, 480] on div "check" at bounding box center [294, 571] width 94 height 294
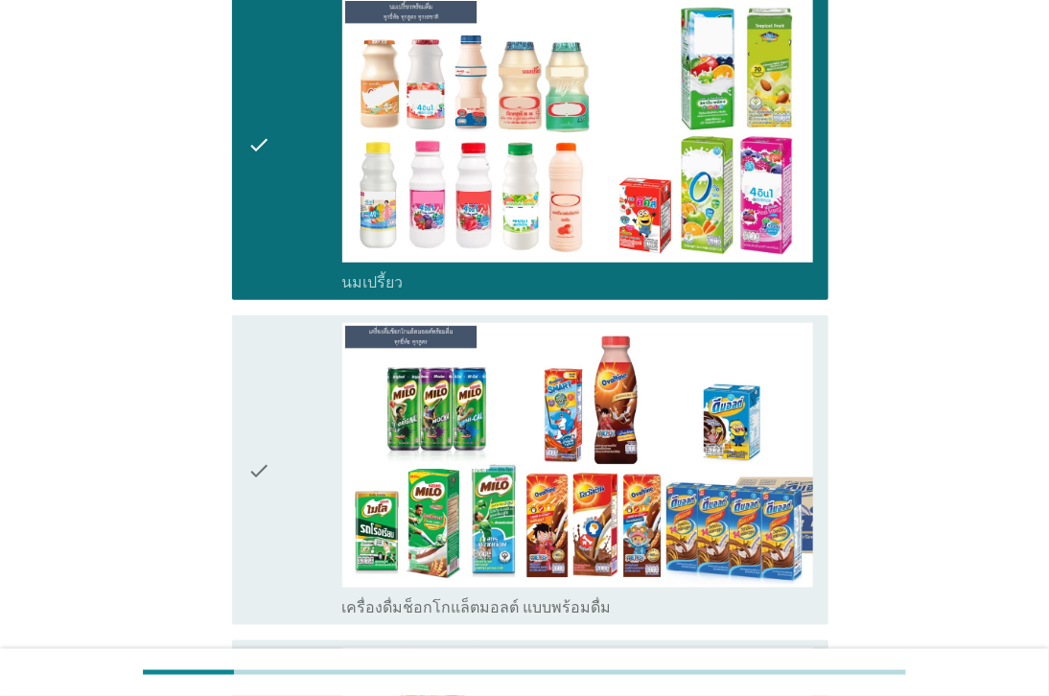
click at [280, 472] on div "check" at bounding box center [294, 470] width 94 height 294
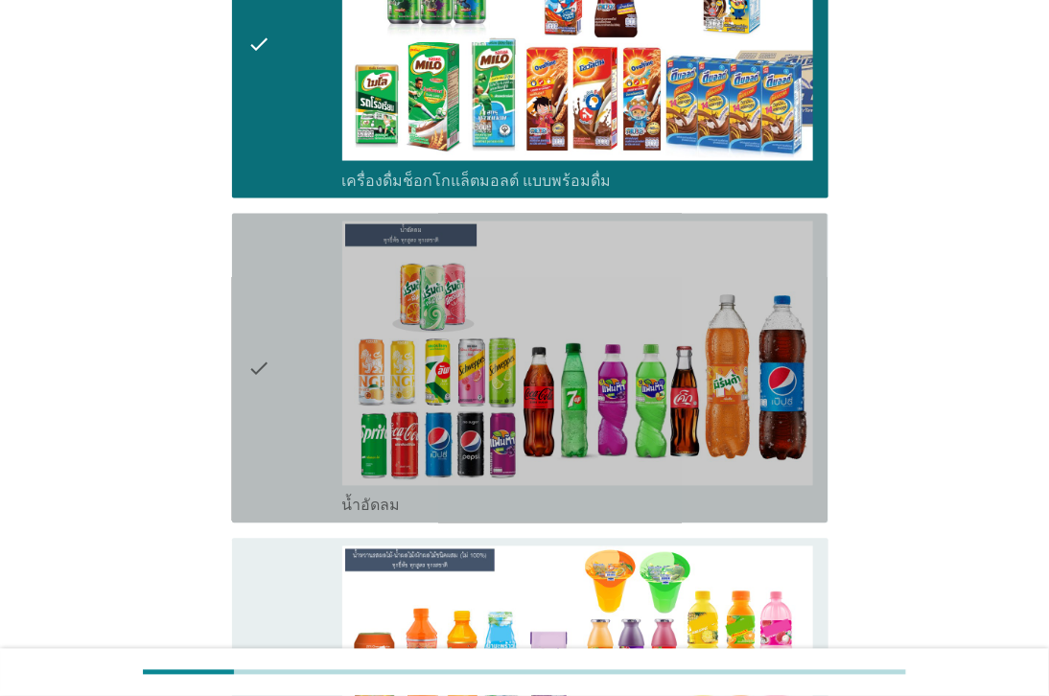
click at [285, 463] on div "check" at bounding box center [294, 368] width 94 height 294
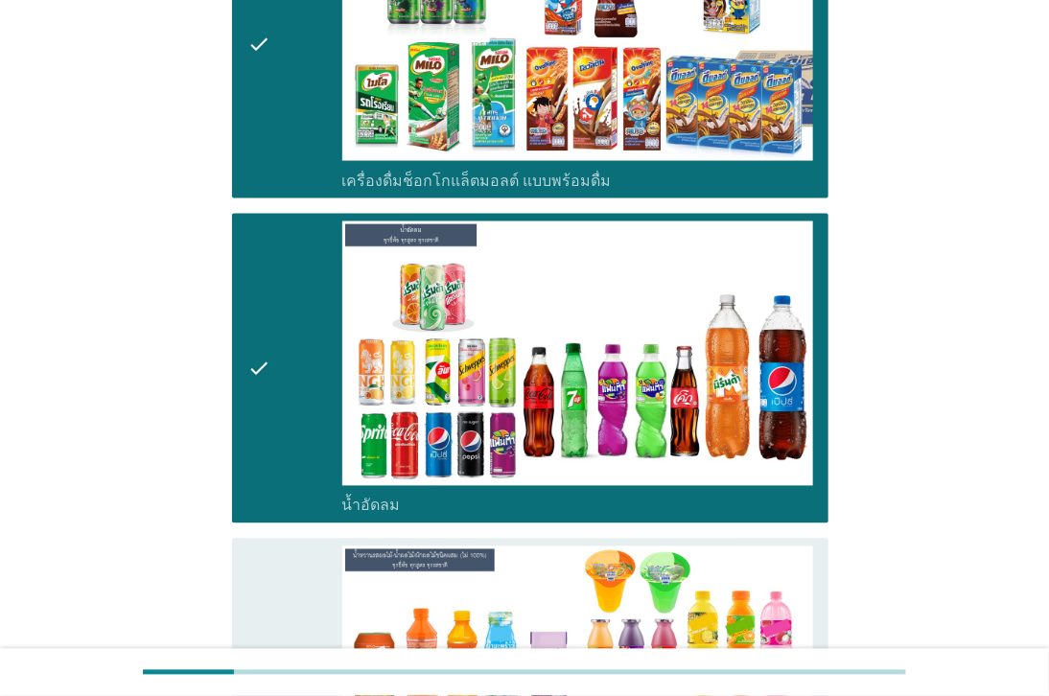
scroll to position [1384, 0]
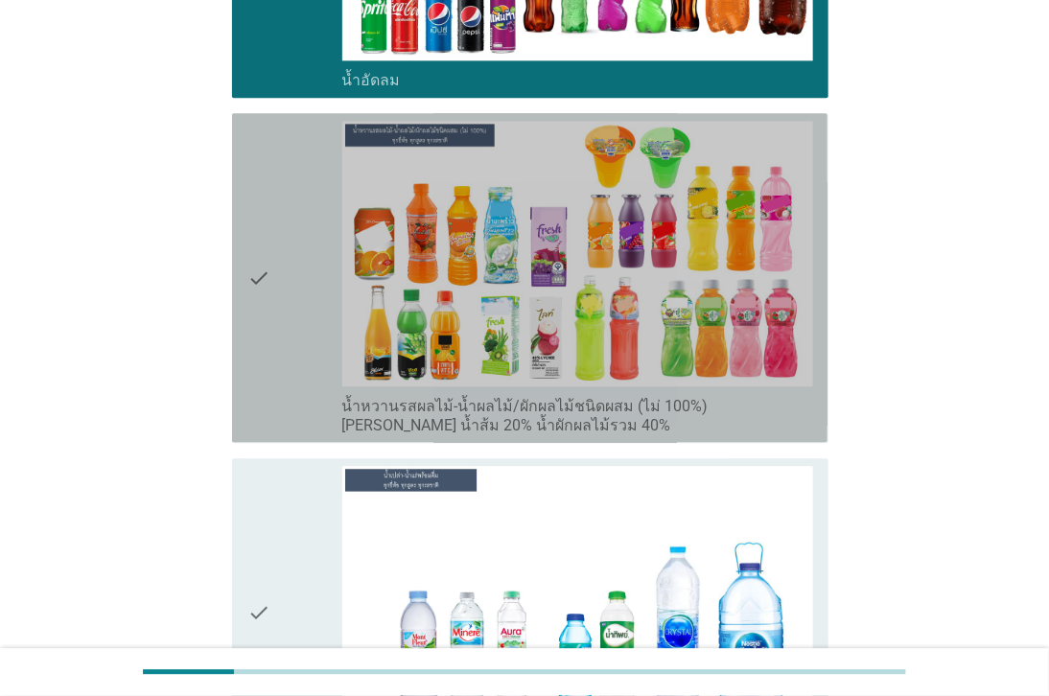
click at [289, 424] on div "check" at bounding box center [294, 277] width 94 height 313
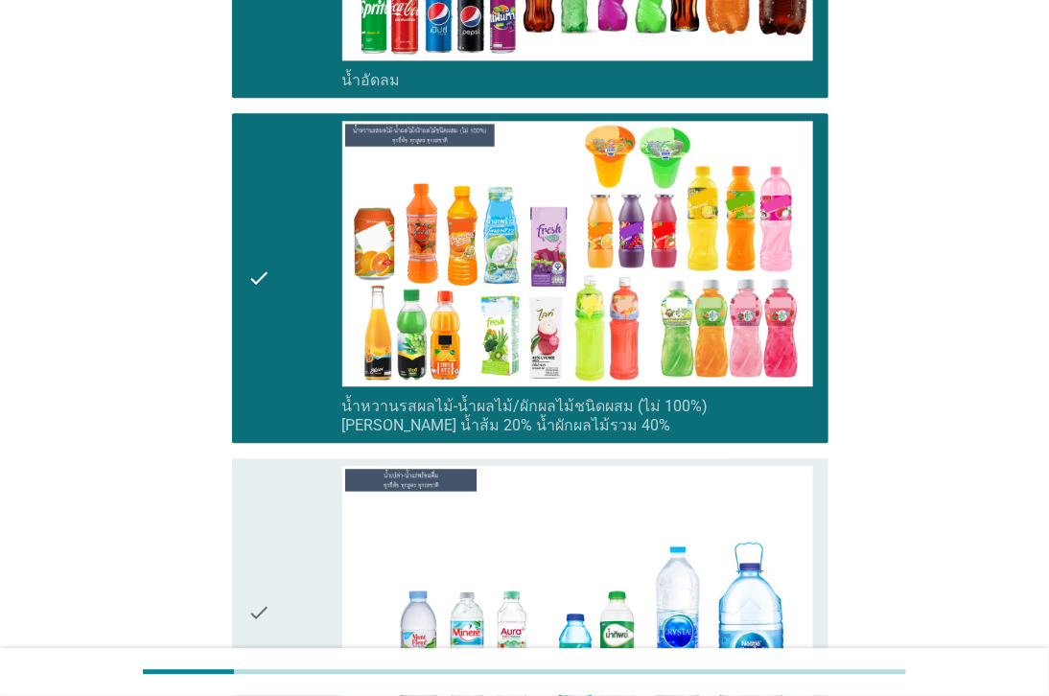
click at [278, 524] on div "check" at bounding box center [294, 613] width 94 height 294
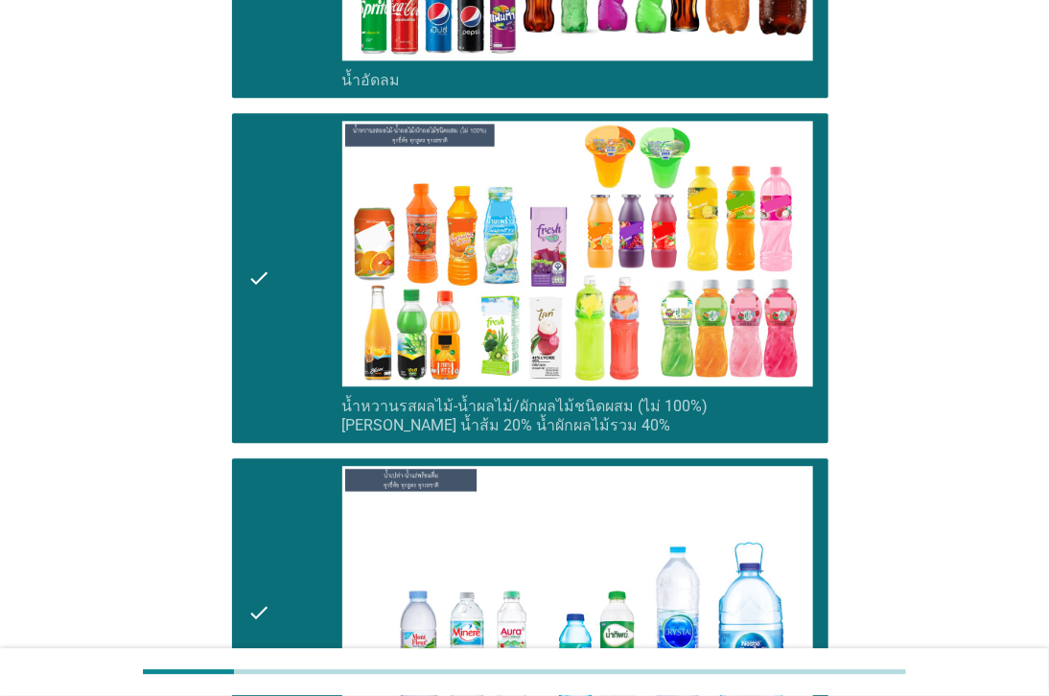
scroll to position [1735, 0]
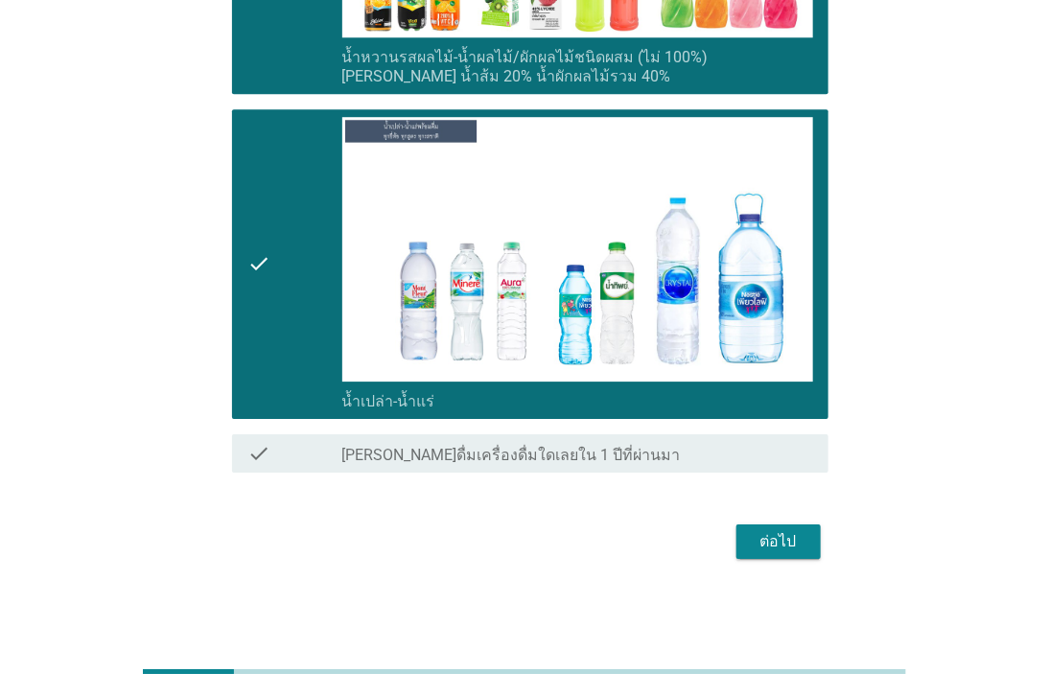
click at [770, 533] on div "ต่อไป" at bounding box center [778, 541] width 54 height 23
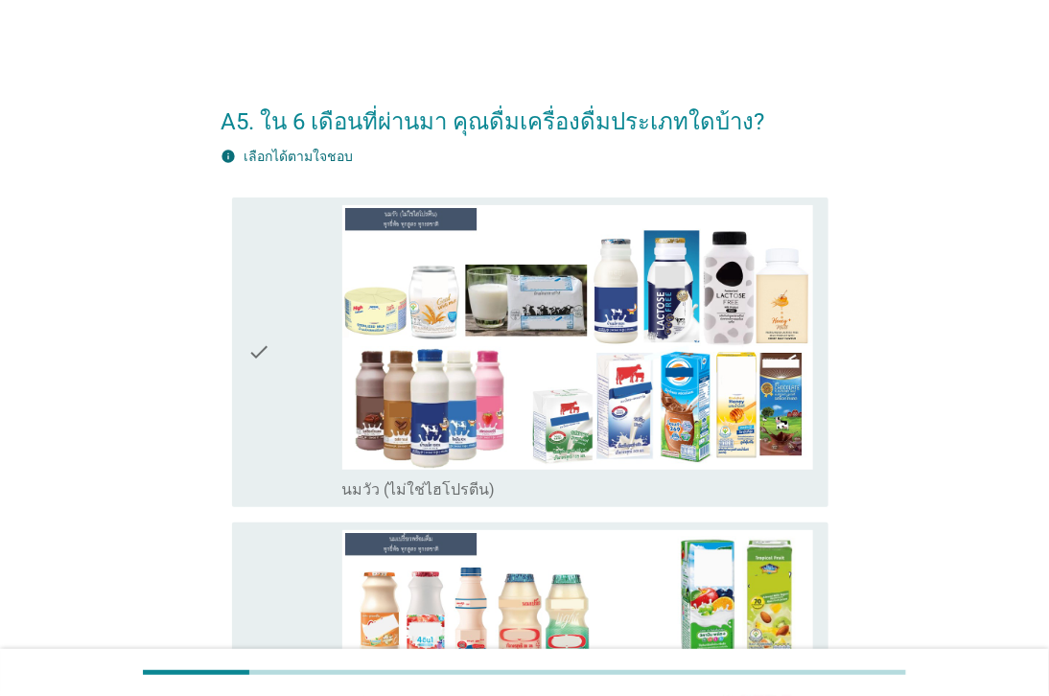
scroll to position [213, 0]
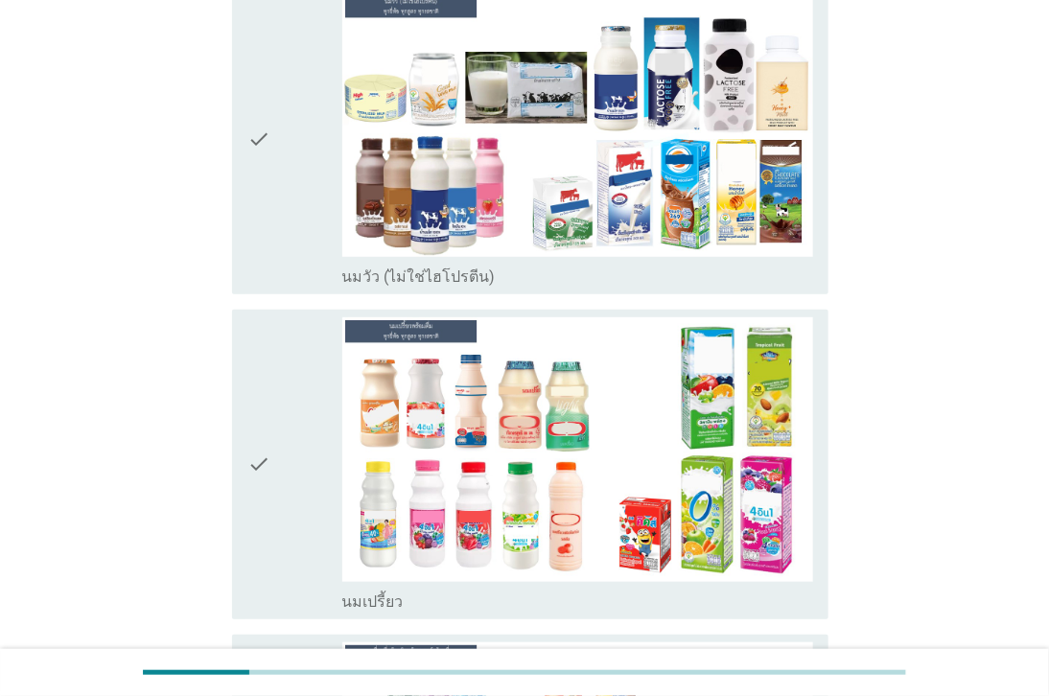
click at [279, 233] on div "check" at bounding box center [294, 139] width 94 height 294
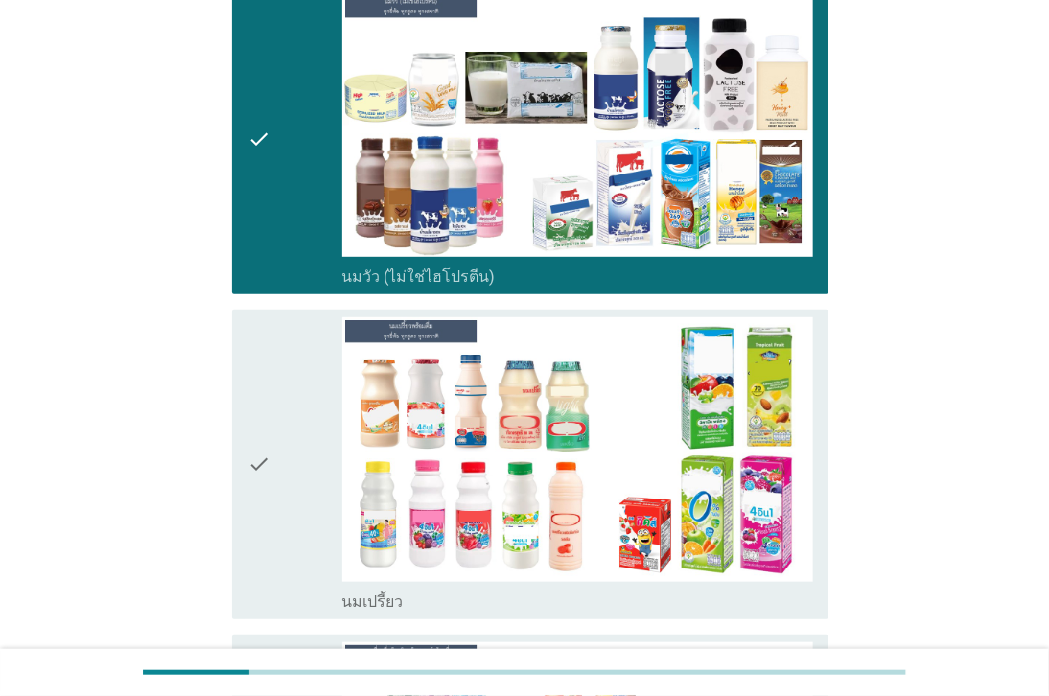
scroll to position [532, 0]
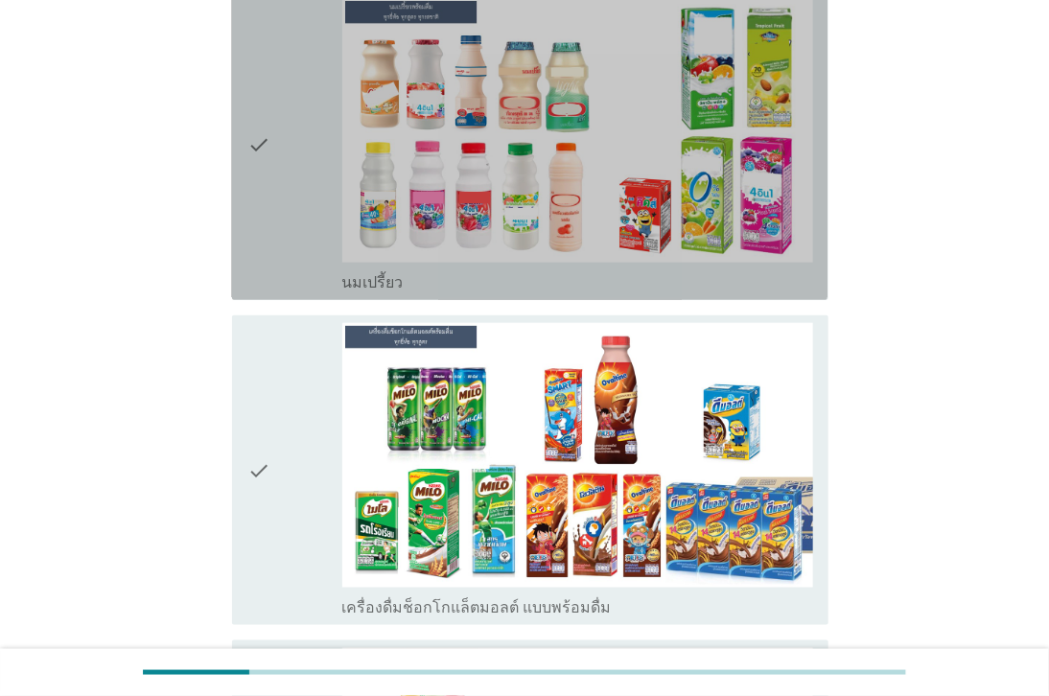
click at [289, 179] on div "check" at bounding box center [294, 145] width 94 height 294
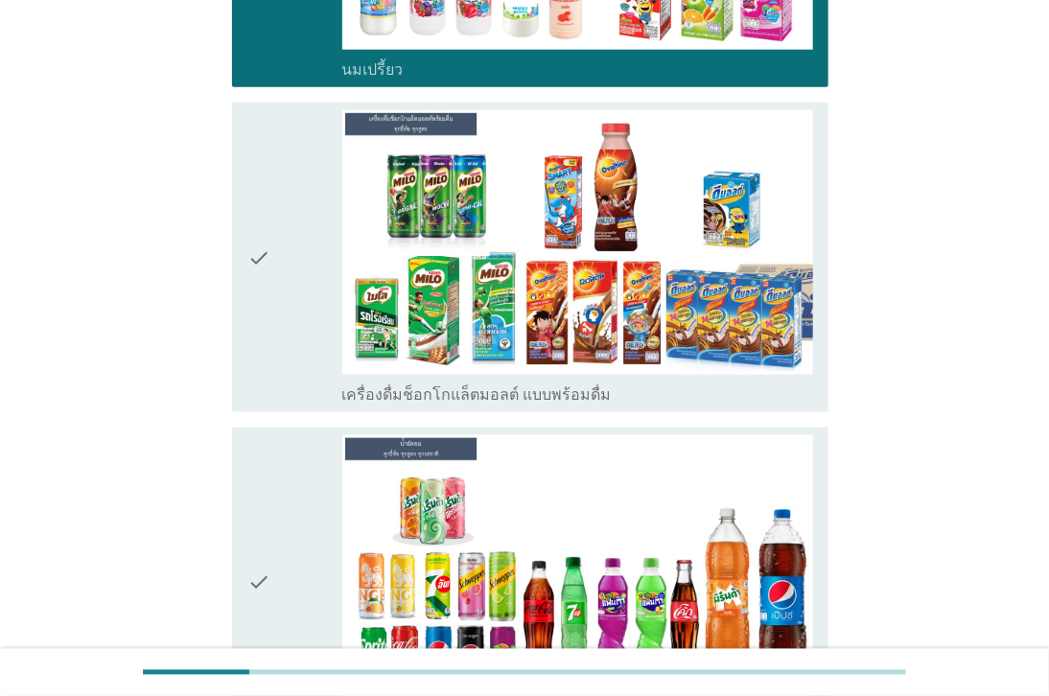
scroll to position [1065, 0]
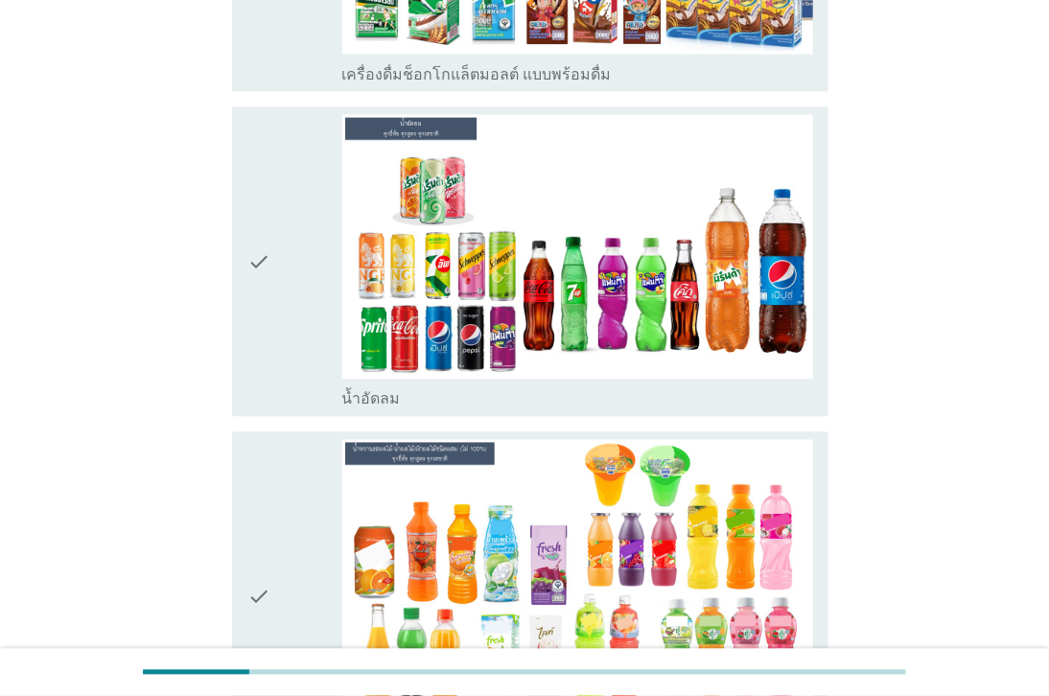
click at [273, 308] on div "check" at bounding box center [294, 262] width 94 height 294
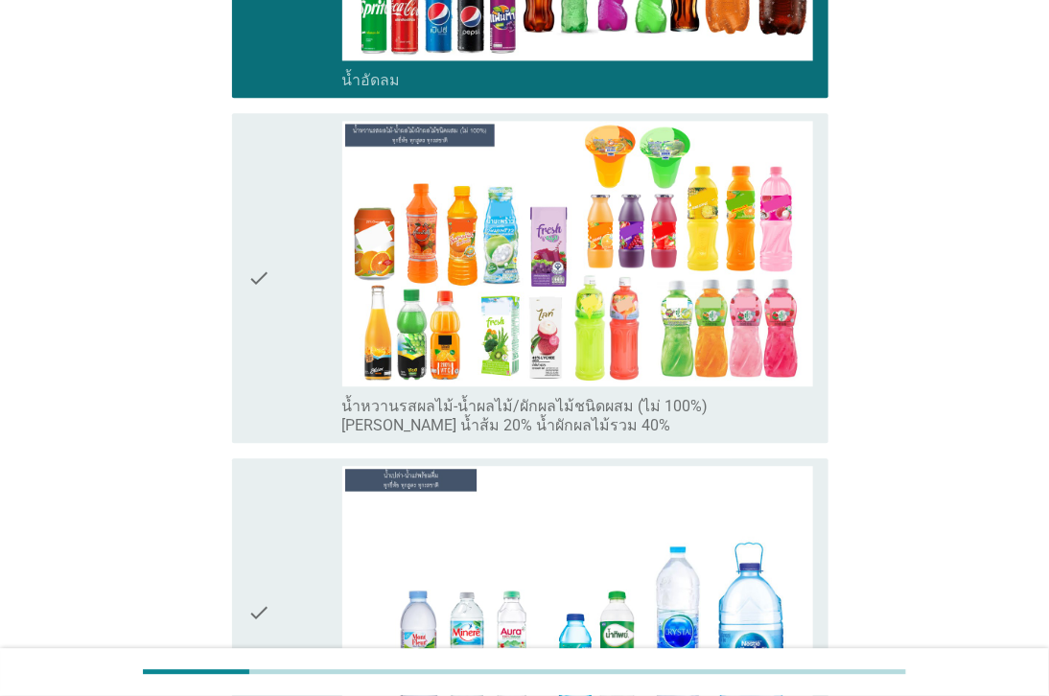
scroll to position [1735, 0]
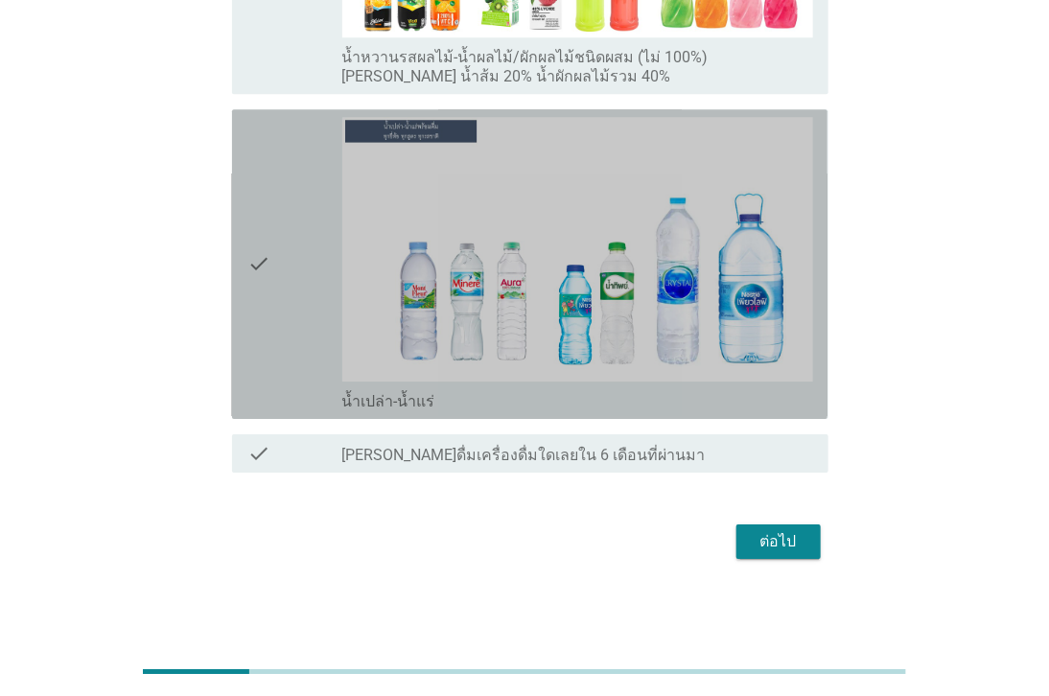
click at [274, 360] on div "check" at bounding box center [294, 264] width 94 height 294
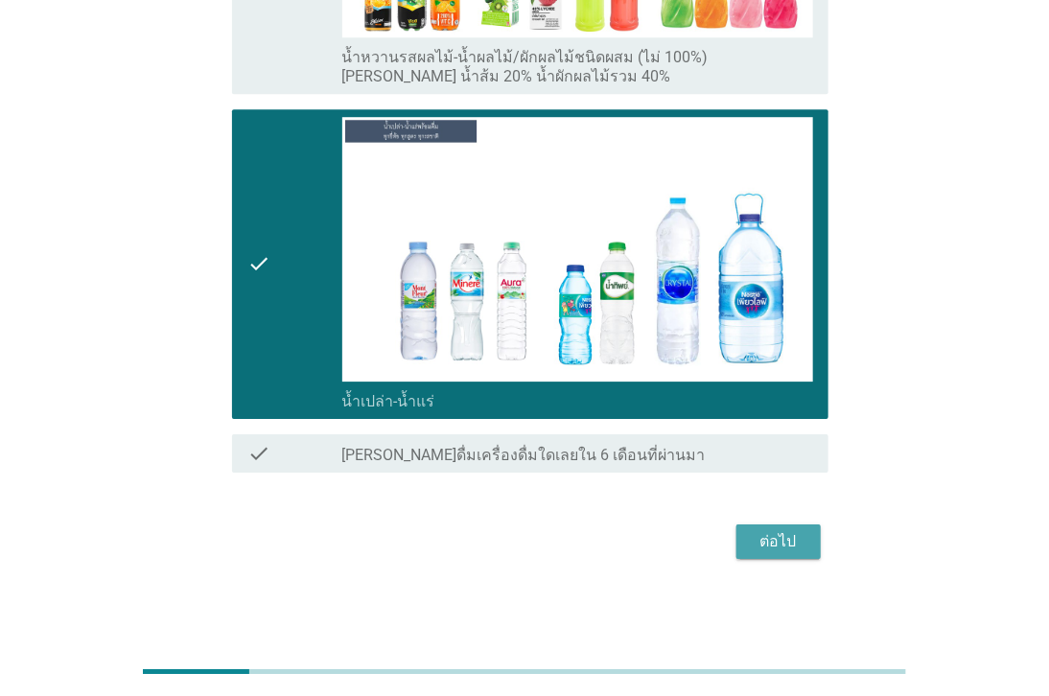
click at [754, 534] on div "ต่อไป" at bounding box center [778, 541] width 54 height 23
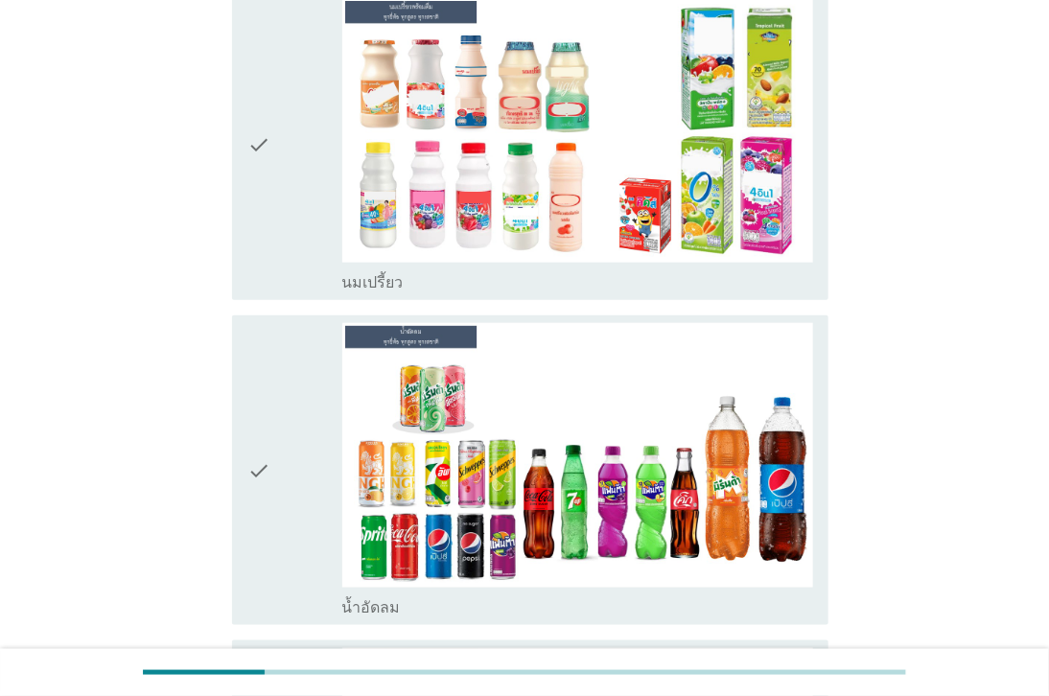
scroll to position [851, 0]
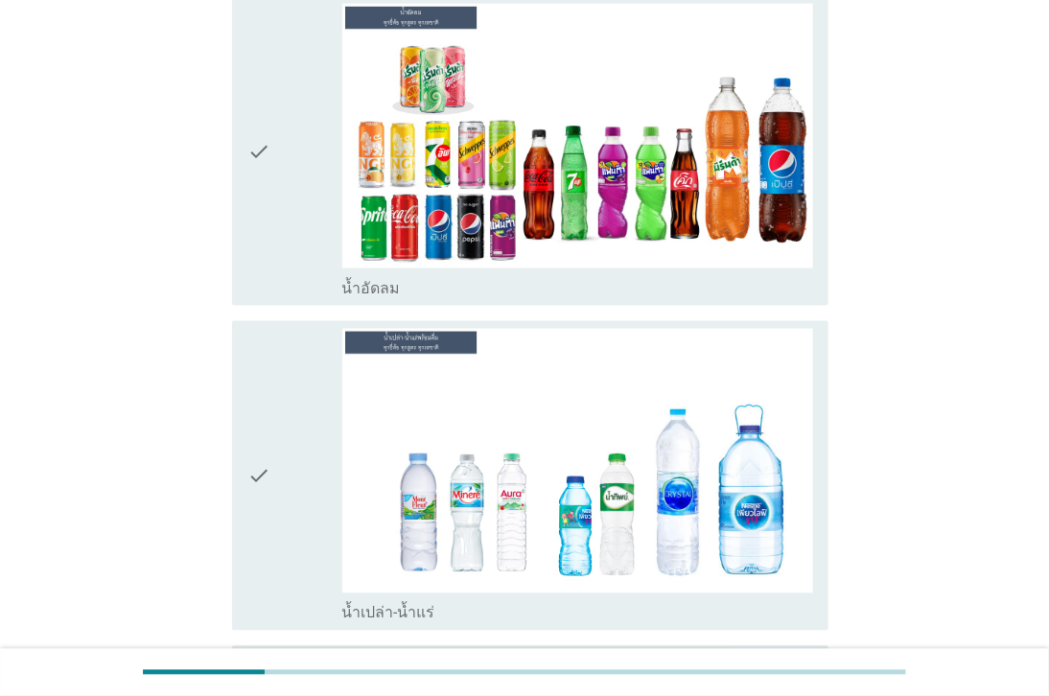
click at [289, 214] on div "check" at bounding box center [294, 151] width 94 height 294
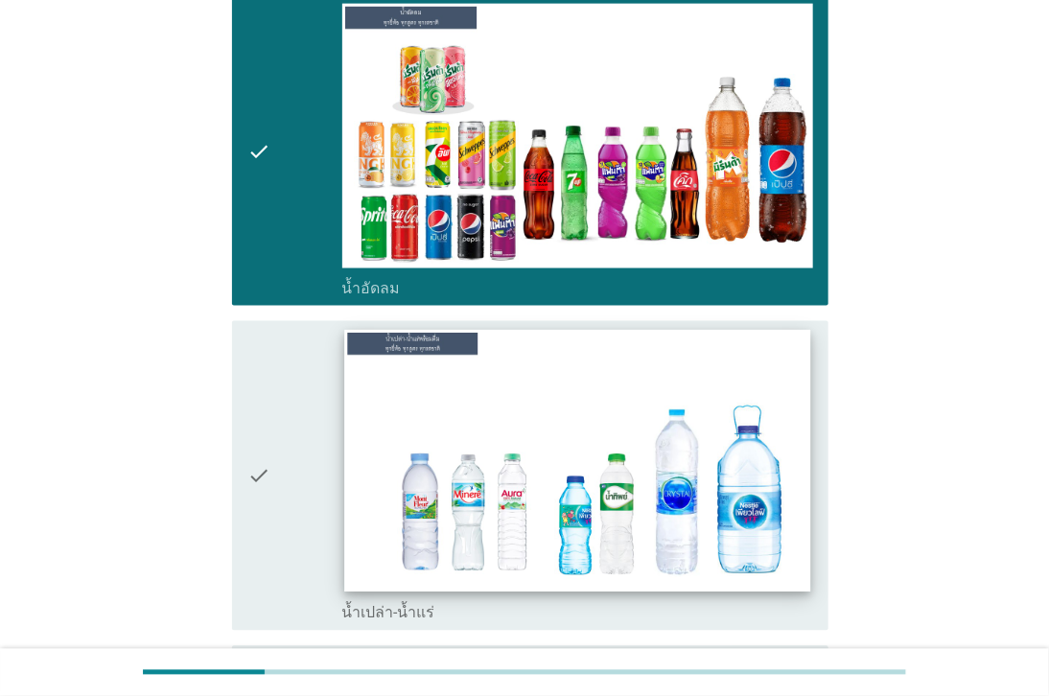
drag, startPoint x: 275, startPoint y: 397, endPoint x: 357, endPoint y: 441, distance: 92.6
click at [279, 400] on div "check" at bounding box center [294, 476] width 94 height 294
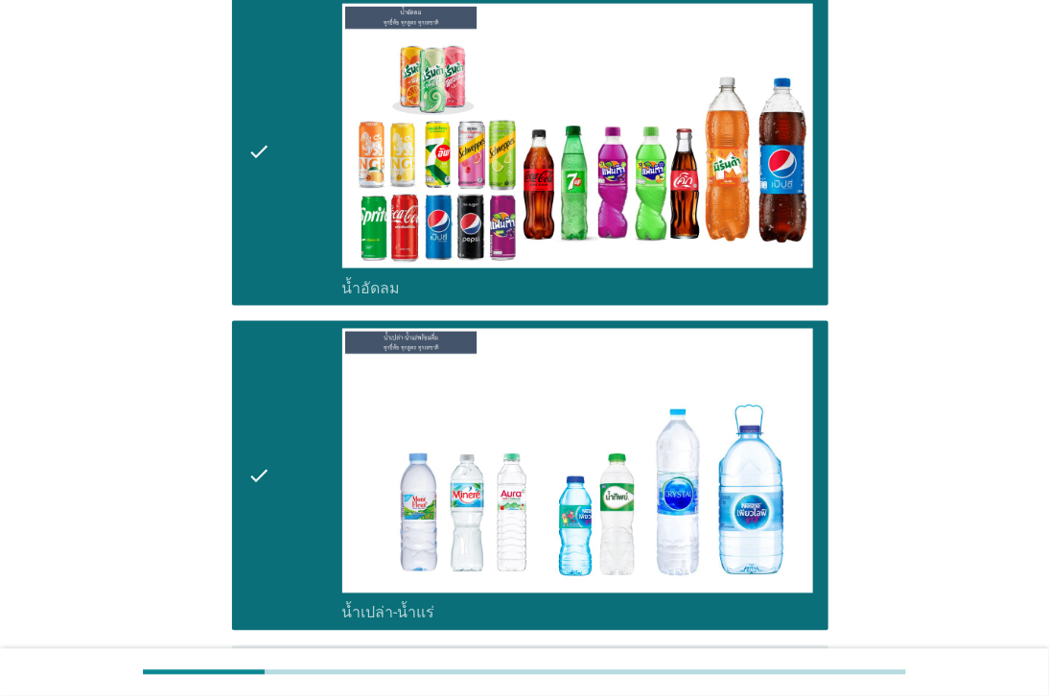
scroll to position [1065, 0]
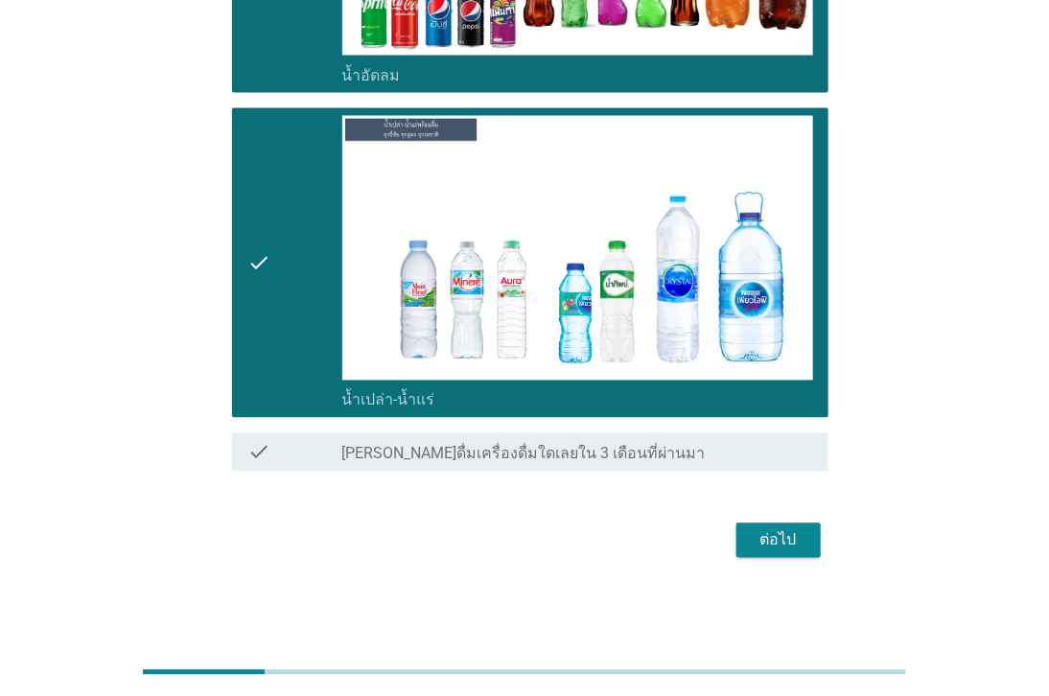
click at [760, 541] on div "ต่อไป" at bounding box center [778, 540] width 54 height 23
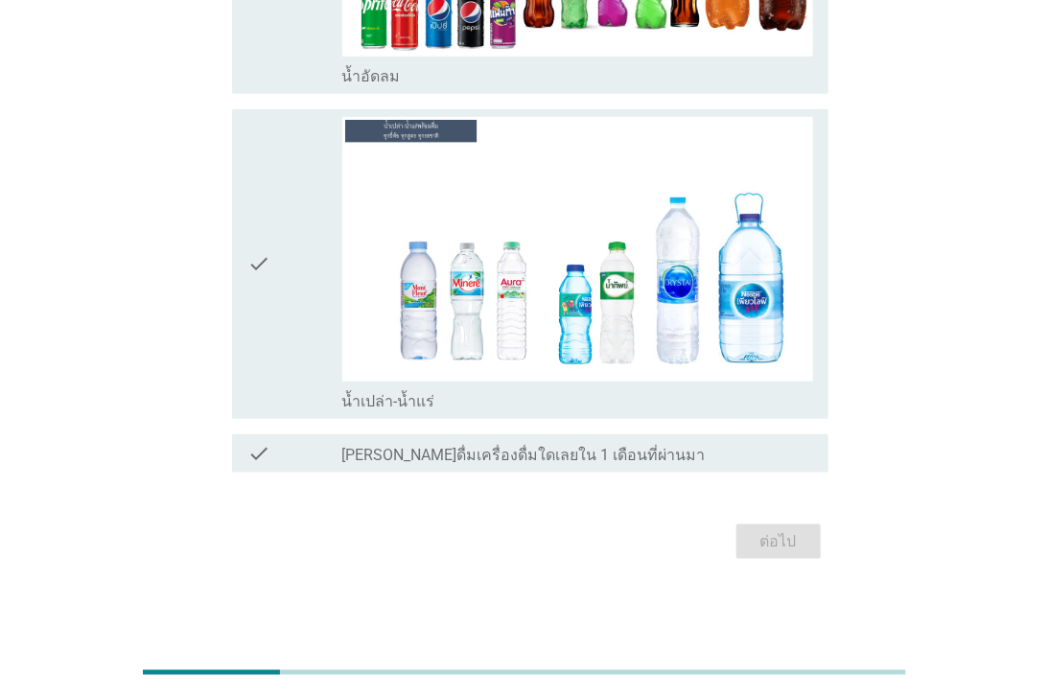
scroll to position [307, 0]
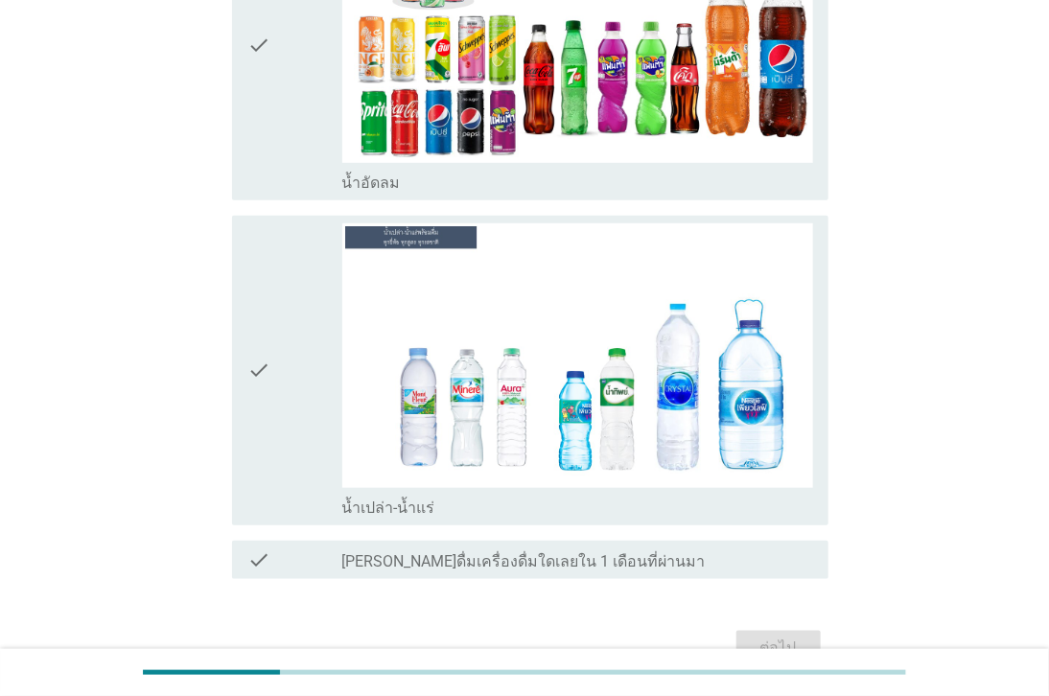
click at [305, 330] on div "check" at bounding box center [294, 370] width 94 height 294
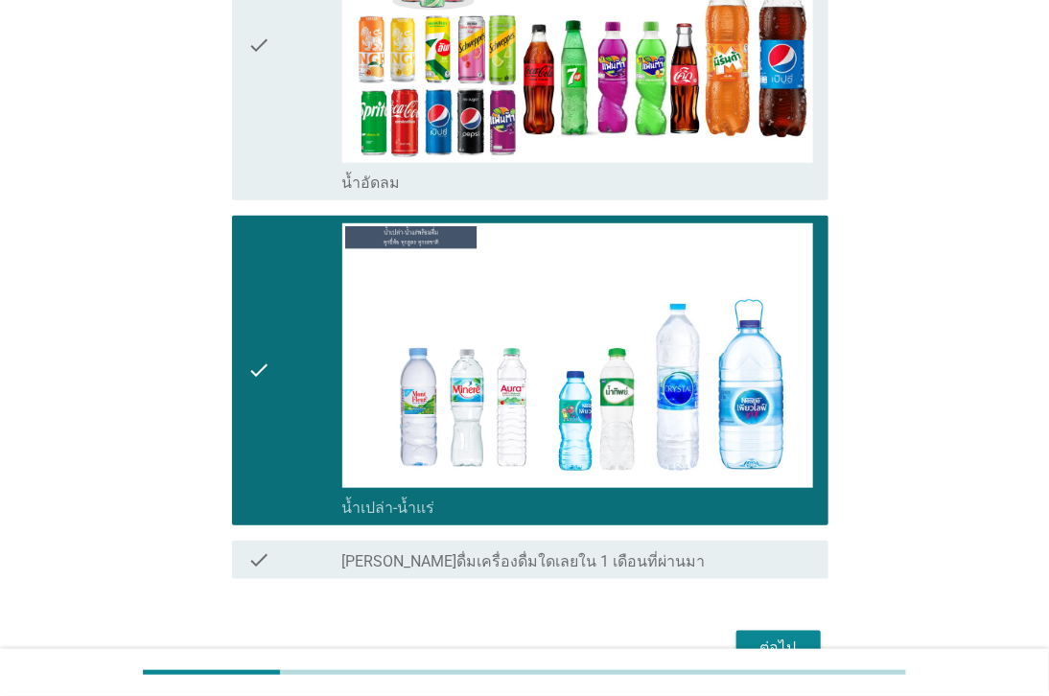
click at [304, 150] on div "check" at bounding box center [294, 45] width 94 height 294
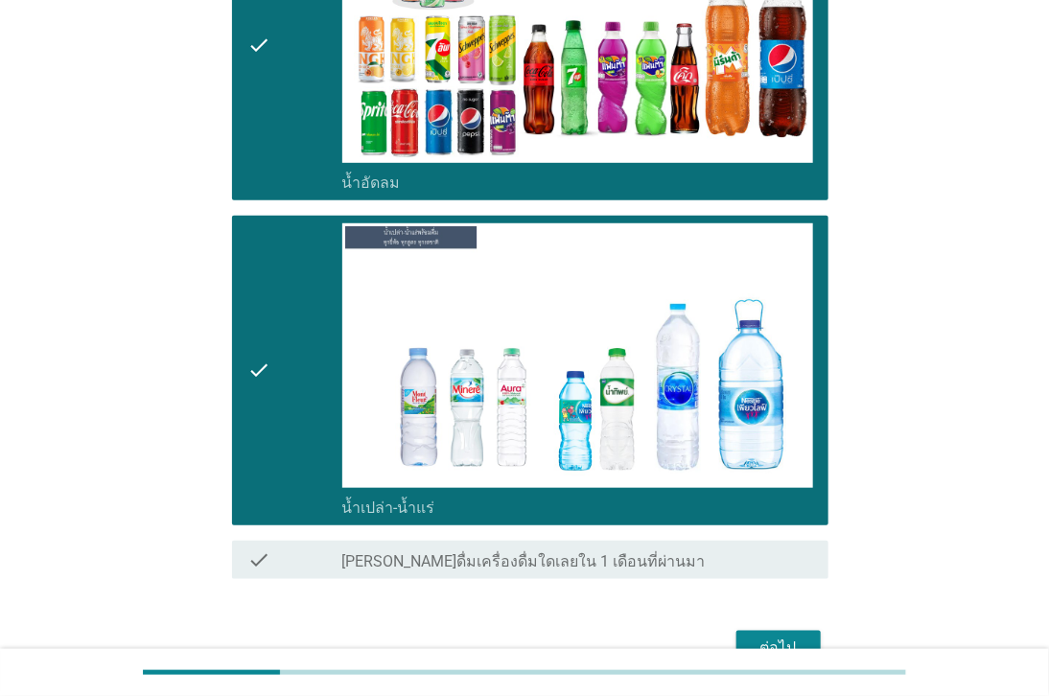
click at [788, 637] on div "ต่อไป" at bounding box center [778, 647] width 54 height 23
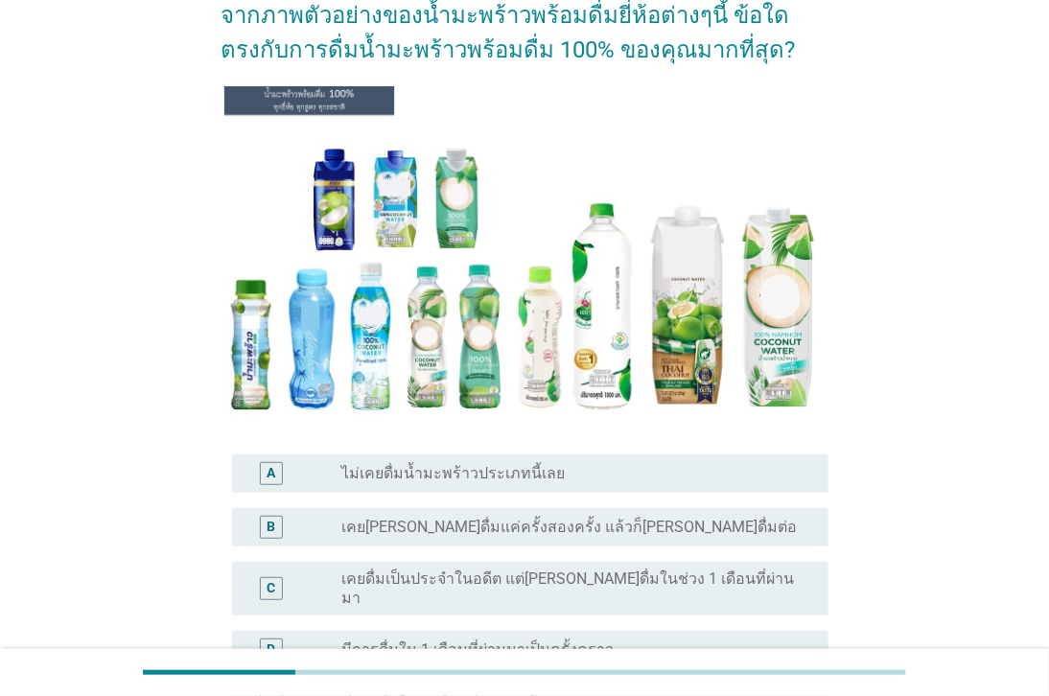
scroll to position [213, 0]
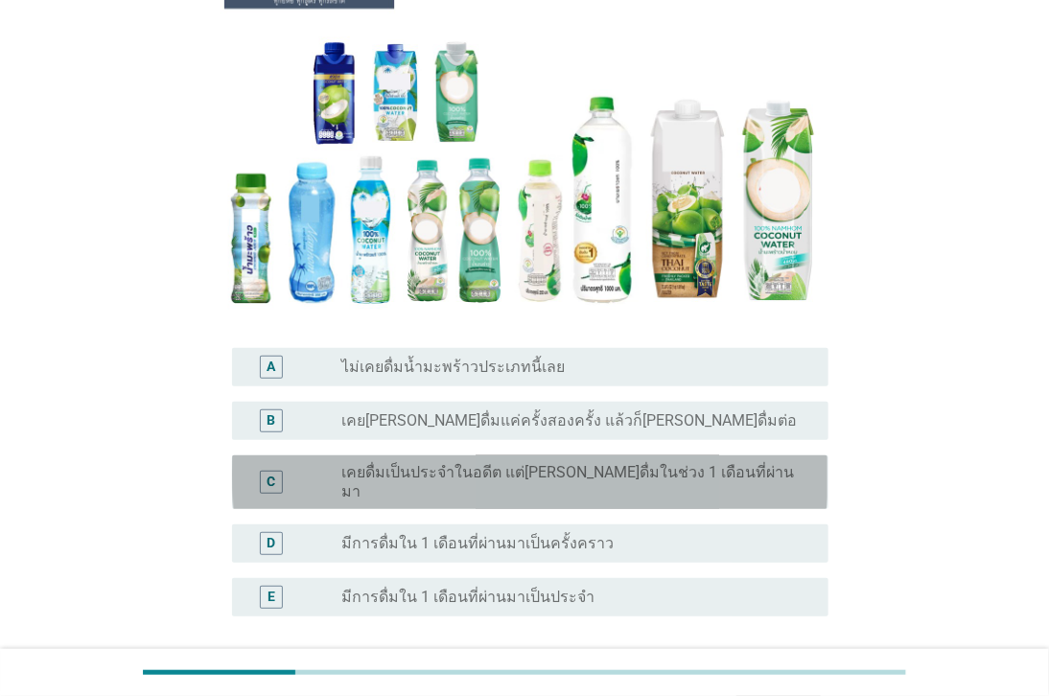
click at [433, 468] on label "เคยดื่มเป็นประจำในอดีต แต่[PERSON_NAME]ดื่มในช่วง 1 เดือนที่ผ่านมา" at bounding box center [569, 482] width 455 height 38
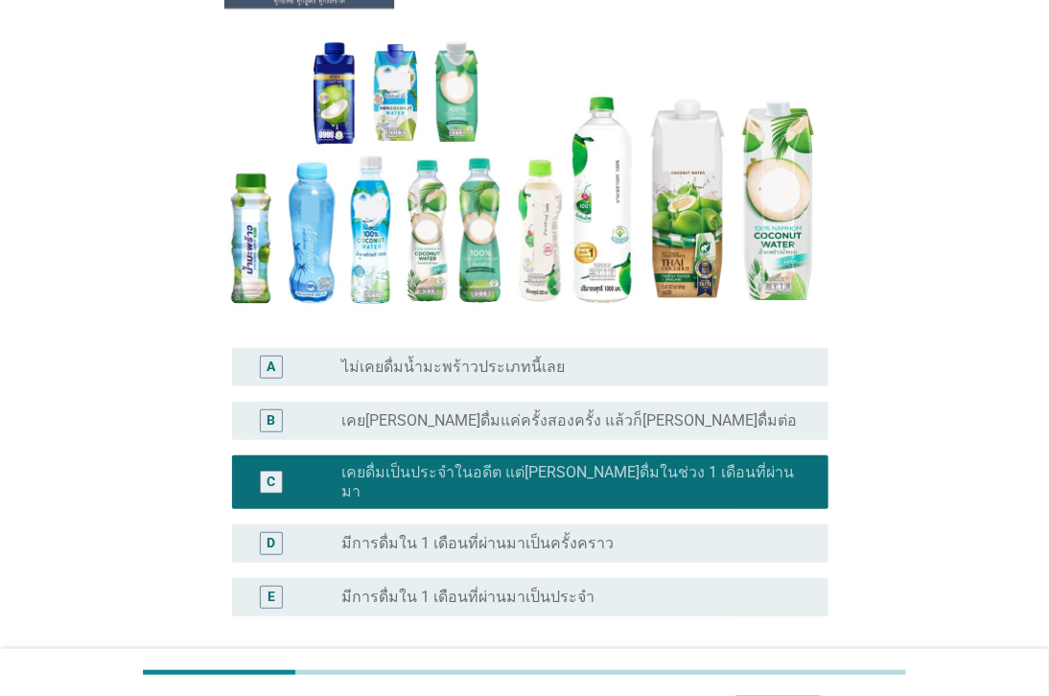
scroll to position [362, 0]
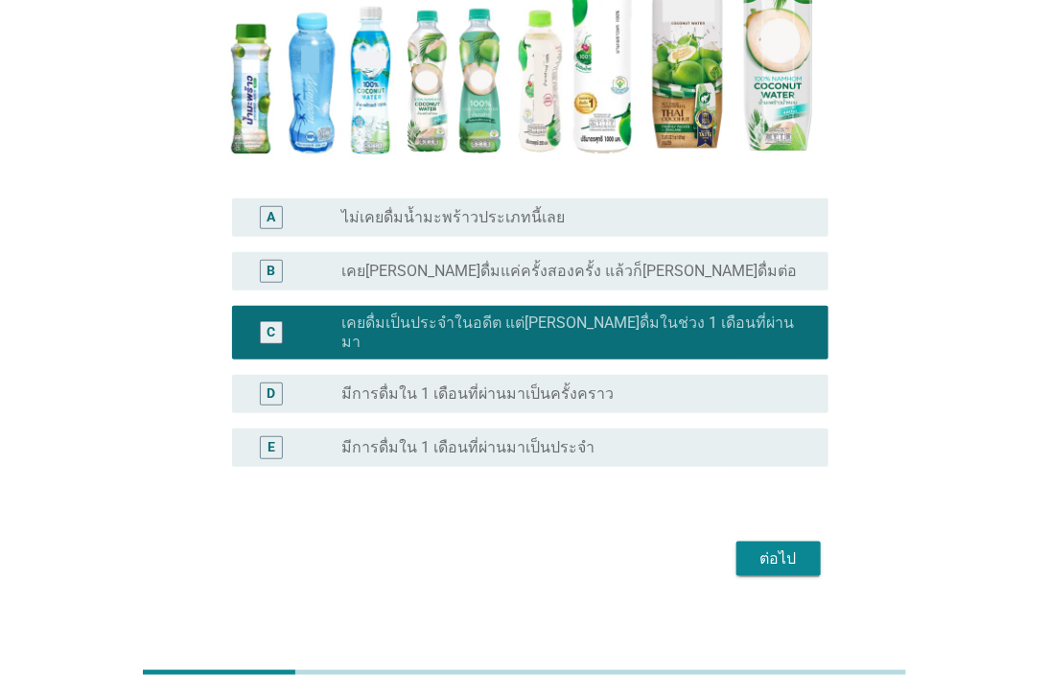
click at [786, 550] on div "ต่อไป" at bounding box center [778, 558] width 54 height 23
